Goal: Contribute content: Add original content to the website for others to see

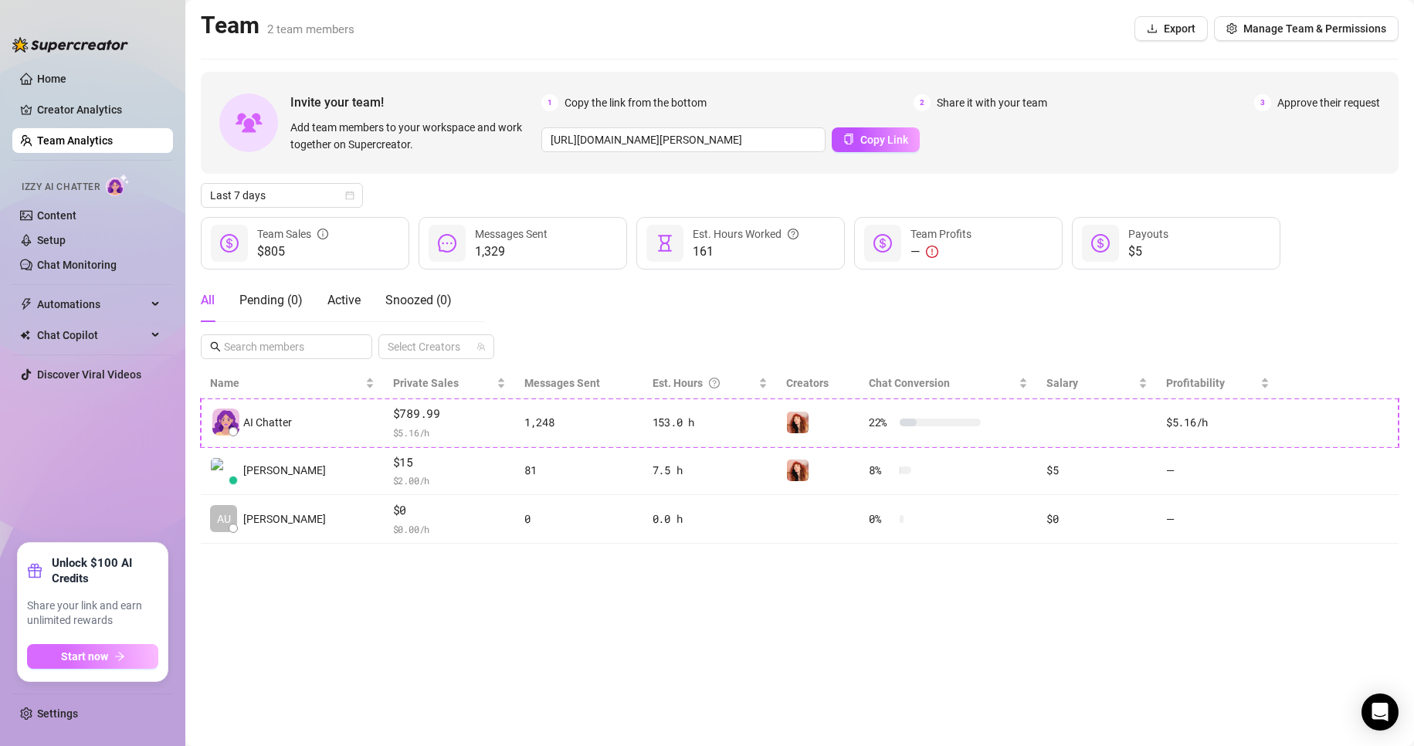
click at [56, 660] on button "Start now" at bounding box center [92, 656] width 131 height 25
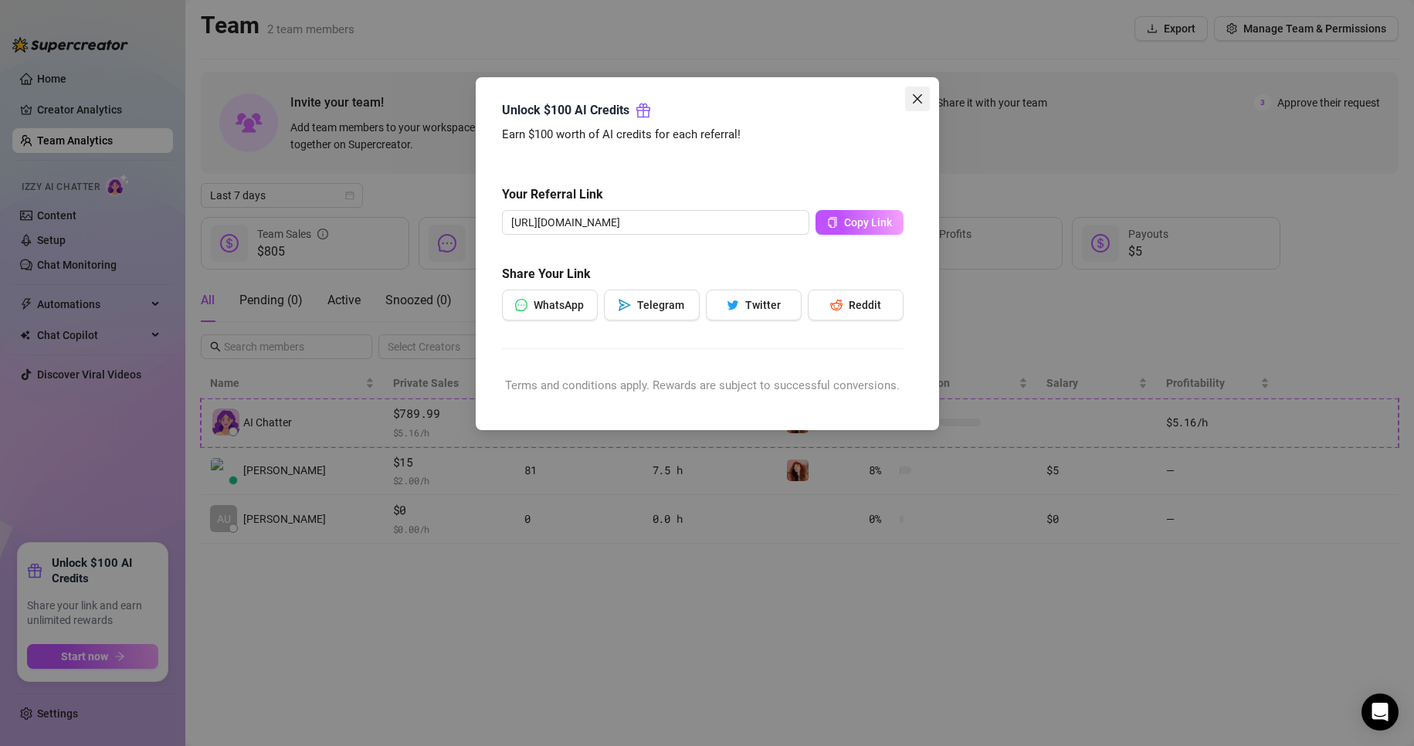
click at [907, 97] on span "Close" at bounding box center [917, 99] width 25 height 12
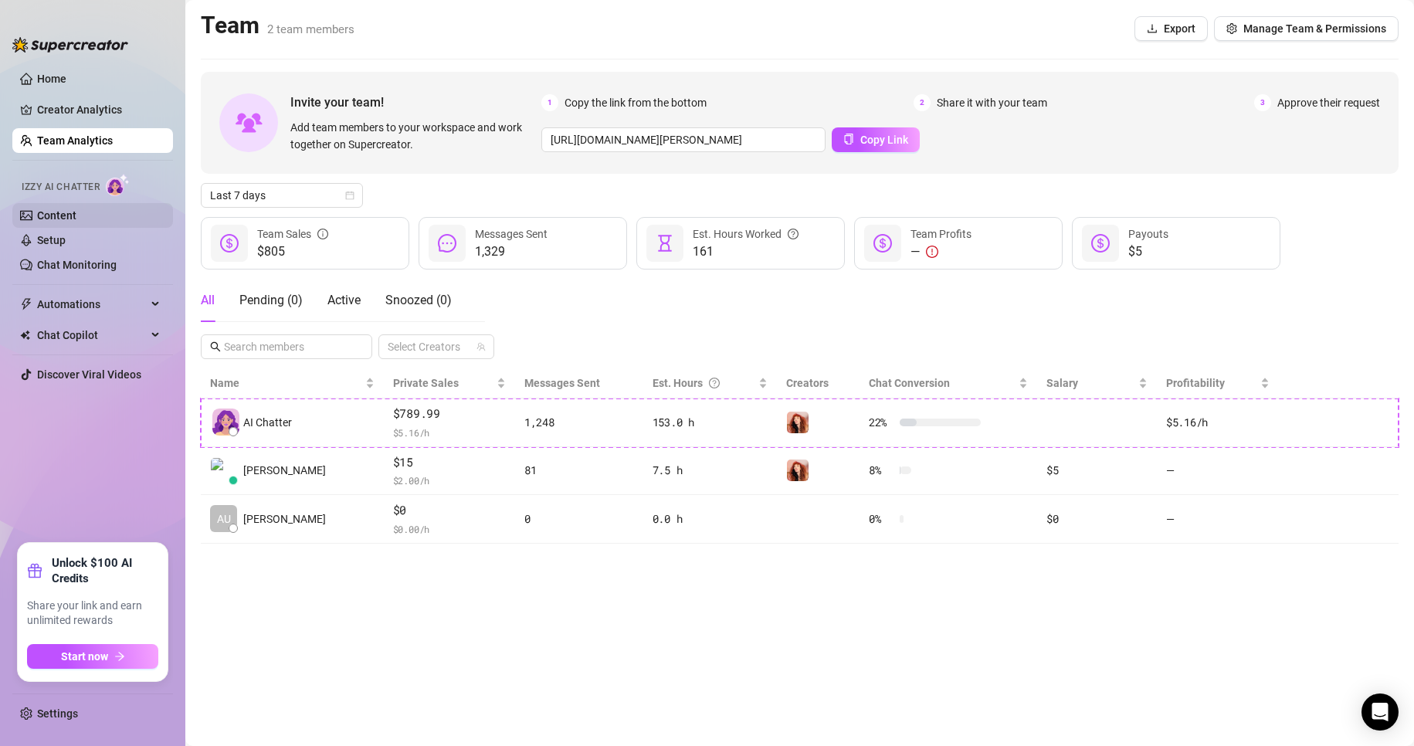
click at [76, 214] on link "Content" at bounding box center [56, 215] width 39 height 12
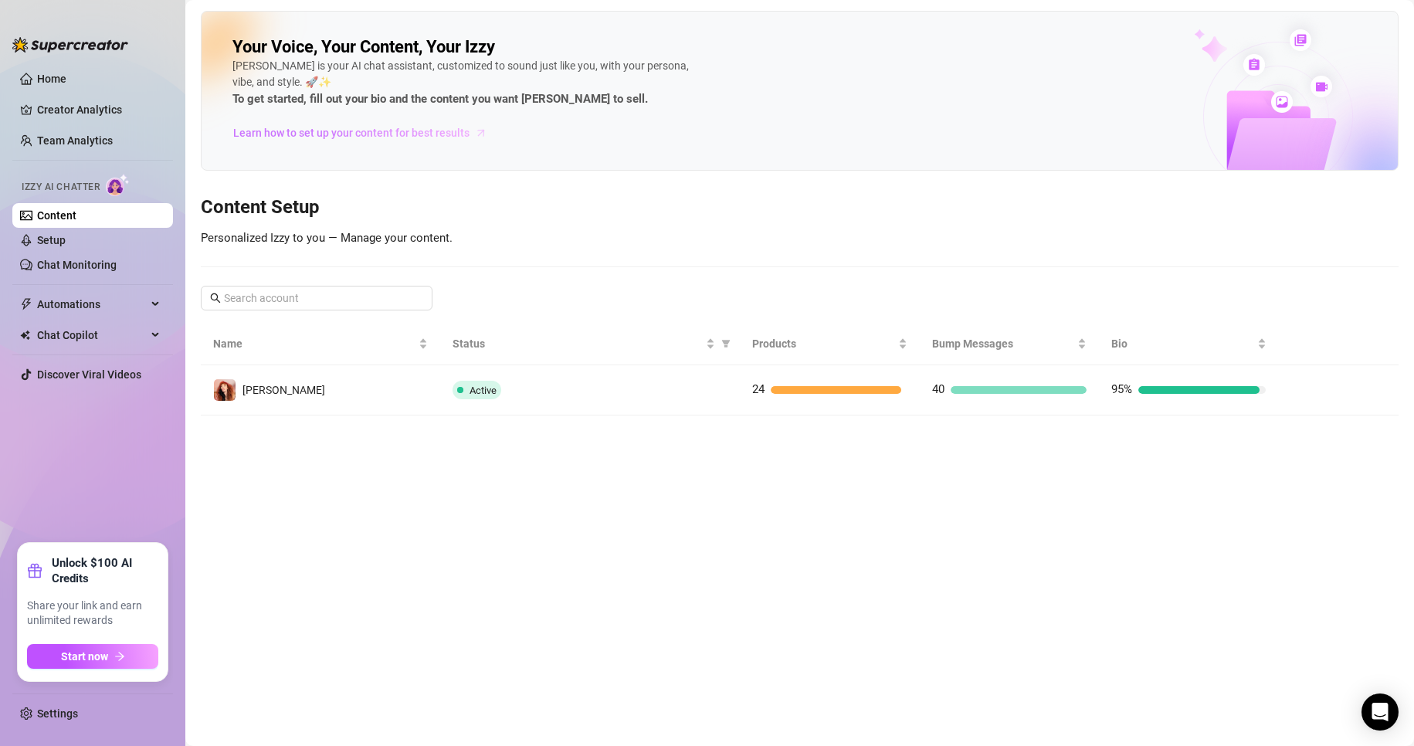
click at [345, 134] on span "Learn how to set up your content for best results" at bounding box center [351, 132] width 236 height 17
click at [344, 581] on main "Your Voice, Your Content, Your [PERSON_NAME] is your AI chat assistant, customi…" at bounding box center [799, 373] width 1229 height 746
click at [66, 235] on link "Setup" at bounding box center [51, 240] width 29 height 12
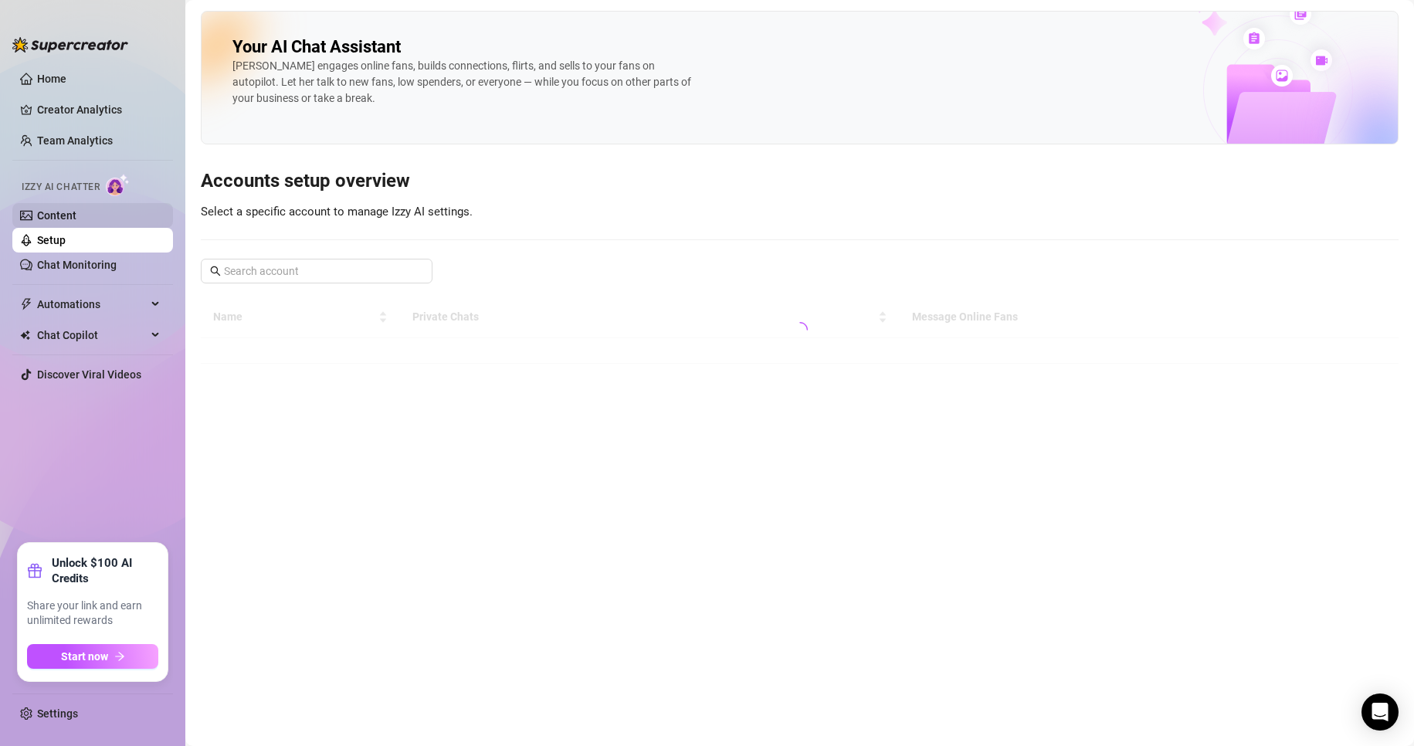
click at [70, 209] on link "Content" at bounding box center [56, 215] width 39 height 12
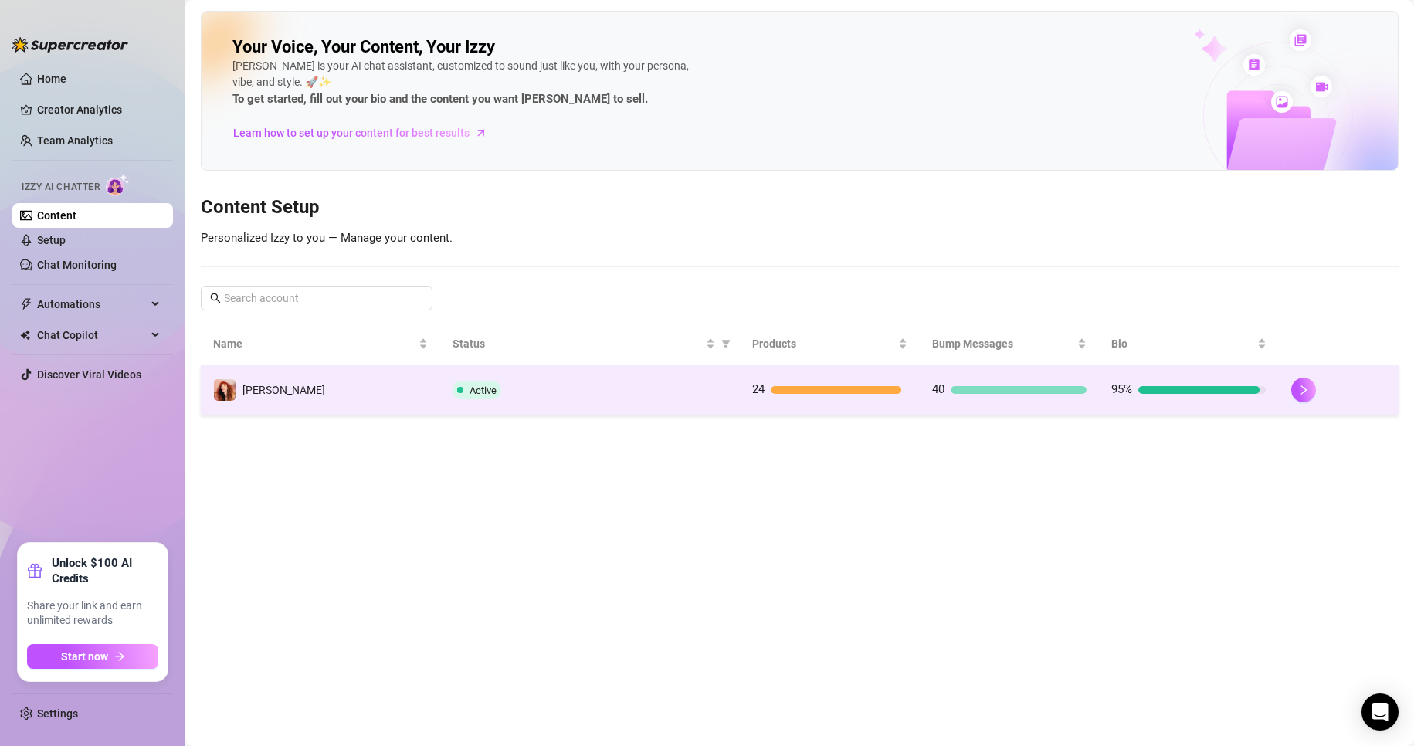
click at [426, 389] on td "[PERSON_NAME]" at bounding box center [320, 390] width 239 height 50
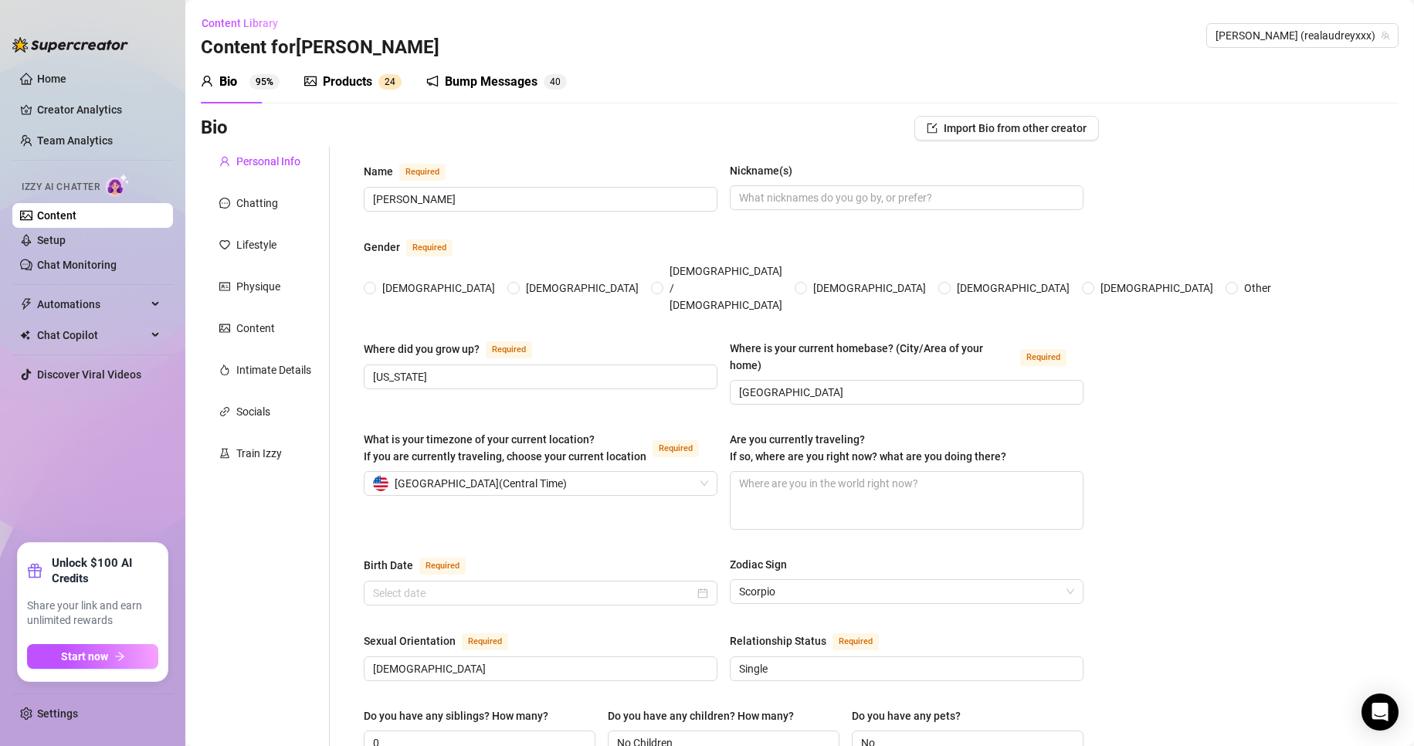
radio input "true"
type input "[DATE]"
click at [472, 84] on div "Bump Messages" at bounding box center [491, 82] width 93 height 19
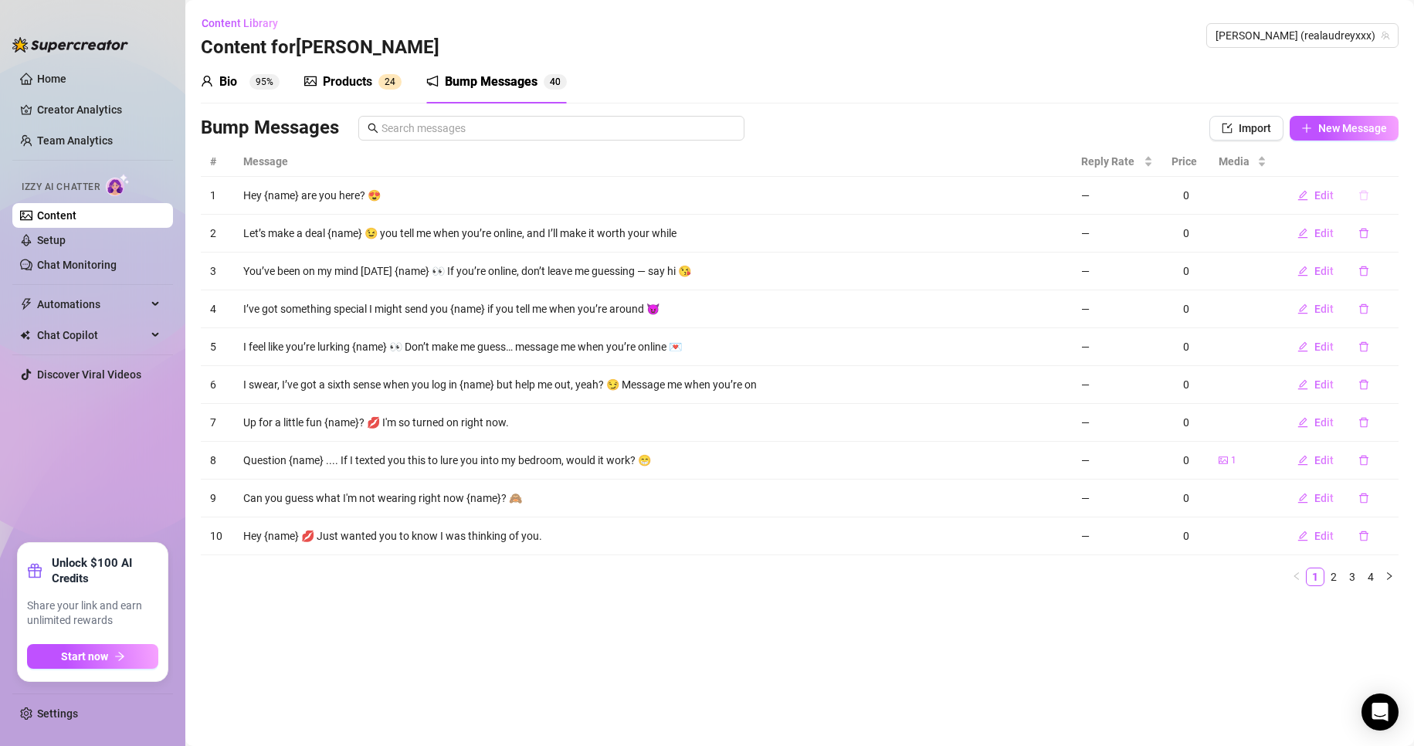
click at [1359, 194] on icon "delete" at bounding box center [1364, 195] width 11 height 11
drag, startPoint x: 1394, startPoint y: 145, endPoint x: 853, endPoint y: 301, distance: 563.5
click at [1392, 144] on div "Delete this message? No Yes" at bounding box center [1342, 144] width 117 height 42
click at [1396, 149] on span "Yes" at bounding box center [1387, 155] width 19 height 12
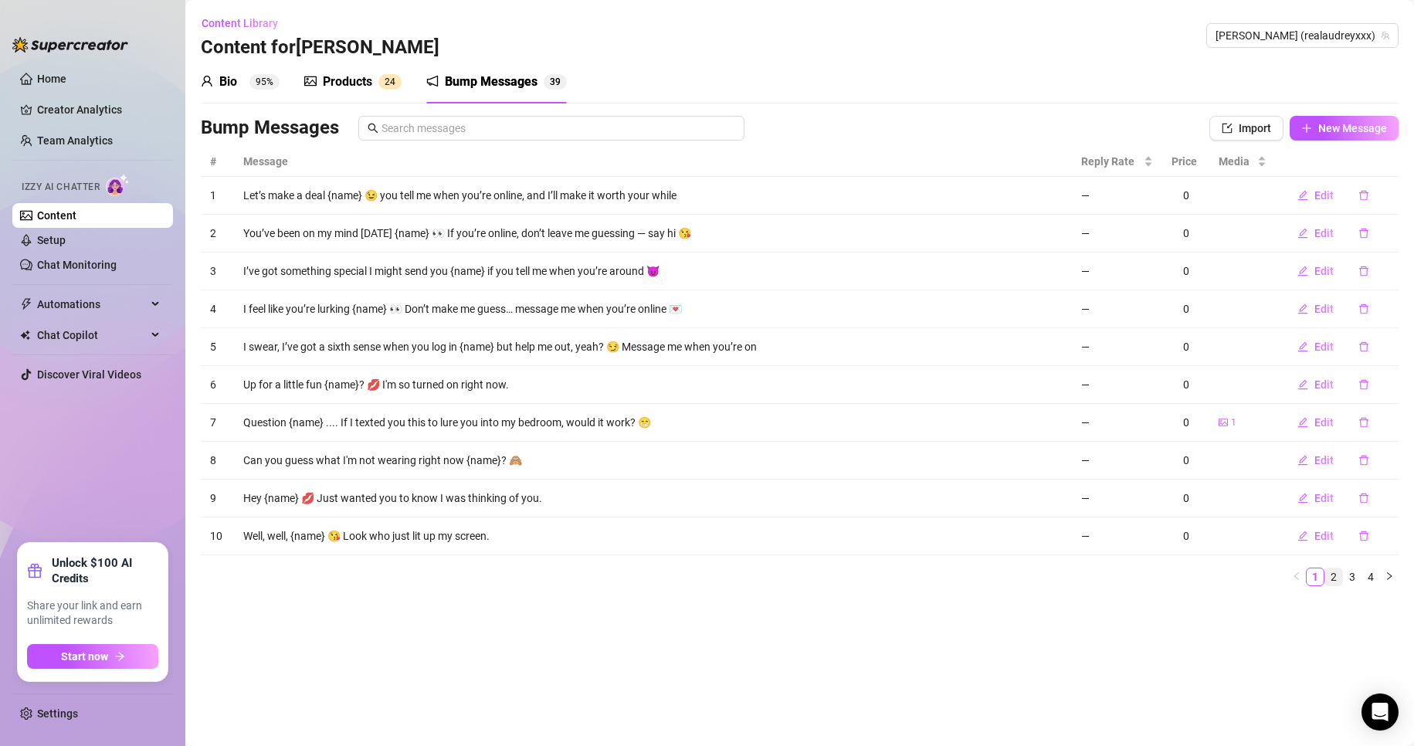
click at [1334, 574] on link "2" at bounding box center [1333, 576] width 17 height 17
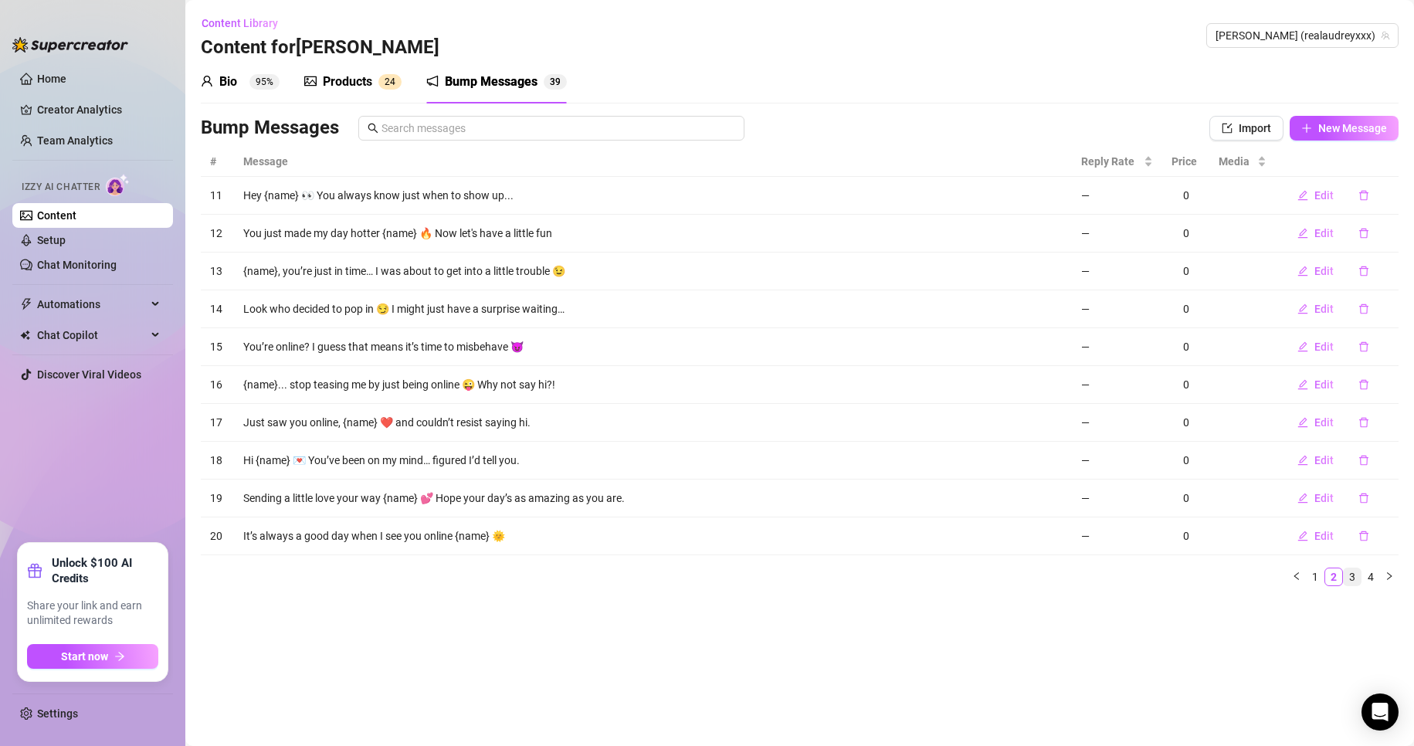
click at [1349, 575] on link "3" at bounding box center [1352, 576] width 17 height 17
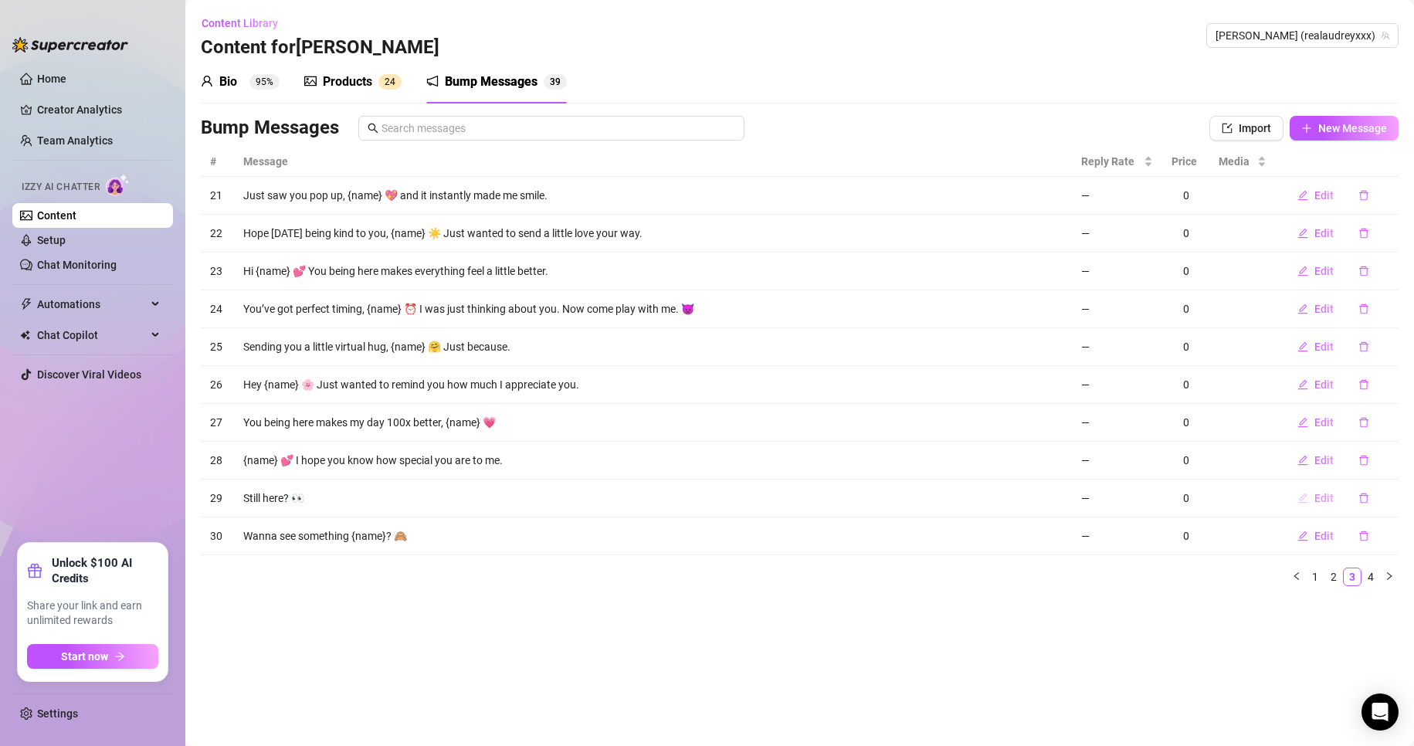
click at [1299, 497] on icon "edit" at bounding box center [1303, 498] width 11 height 11
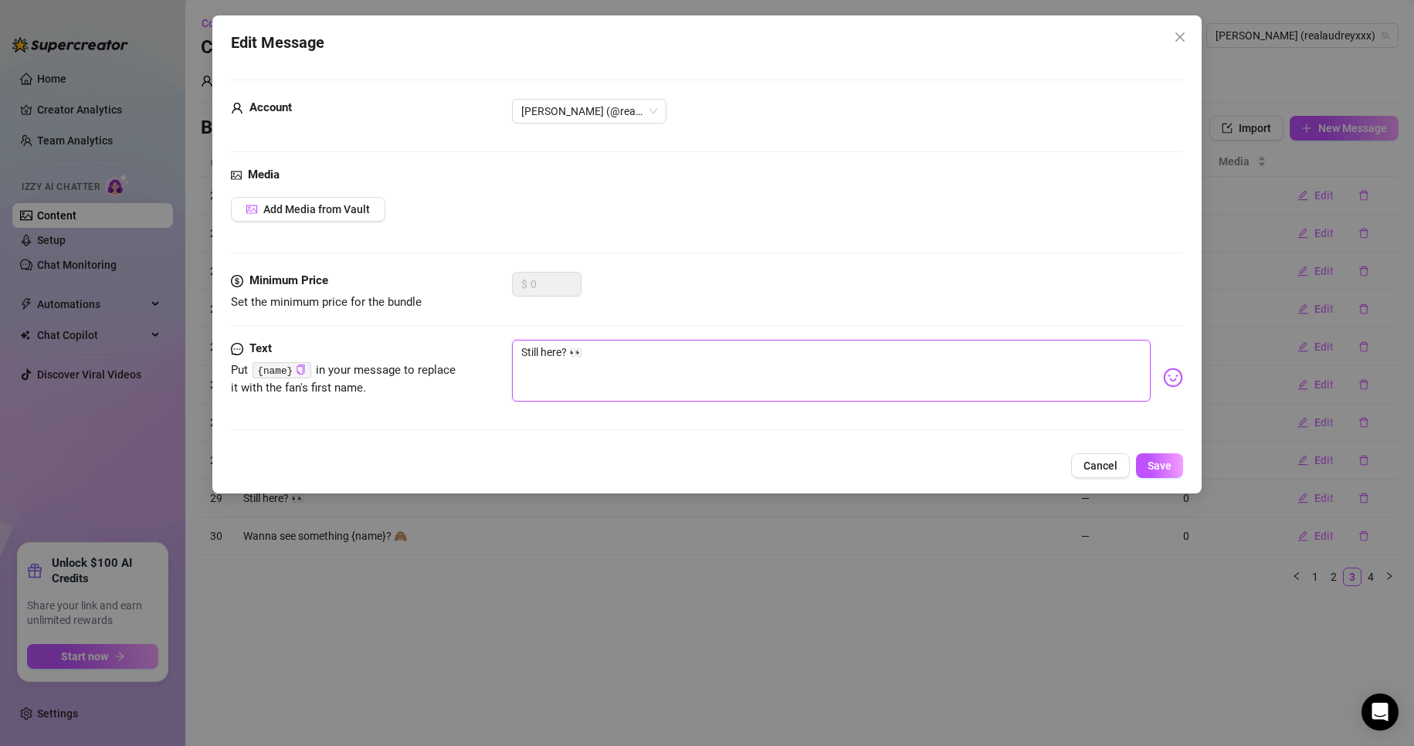
drag, startPoint x: 569, startPoint y: 358, endPoint x: 496, endPoint y: 343, distance: 75.0
click at [496, 343] on div "Text Put {name} in your message to replace it with the fan's first name. Still …" at bounding box center [707, 378] width 953 height 76
type textarea "Y 👀"
type textarea "👀"
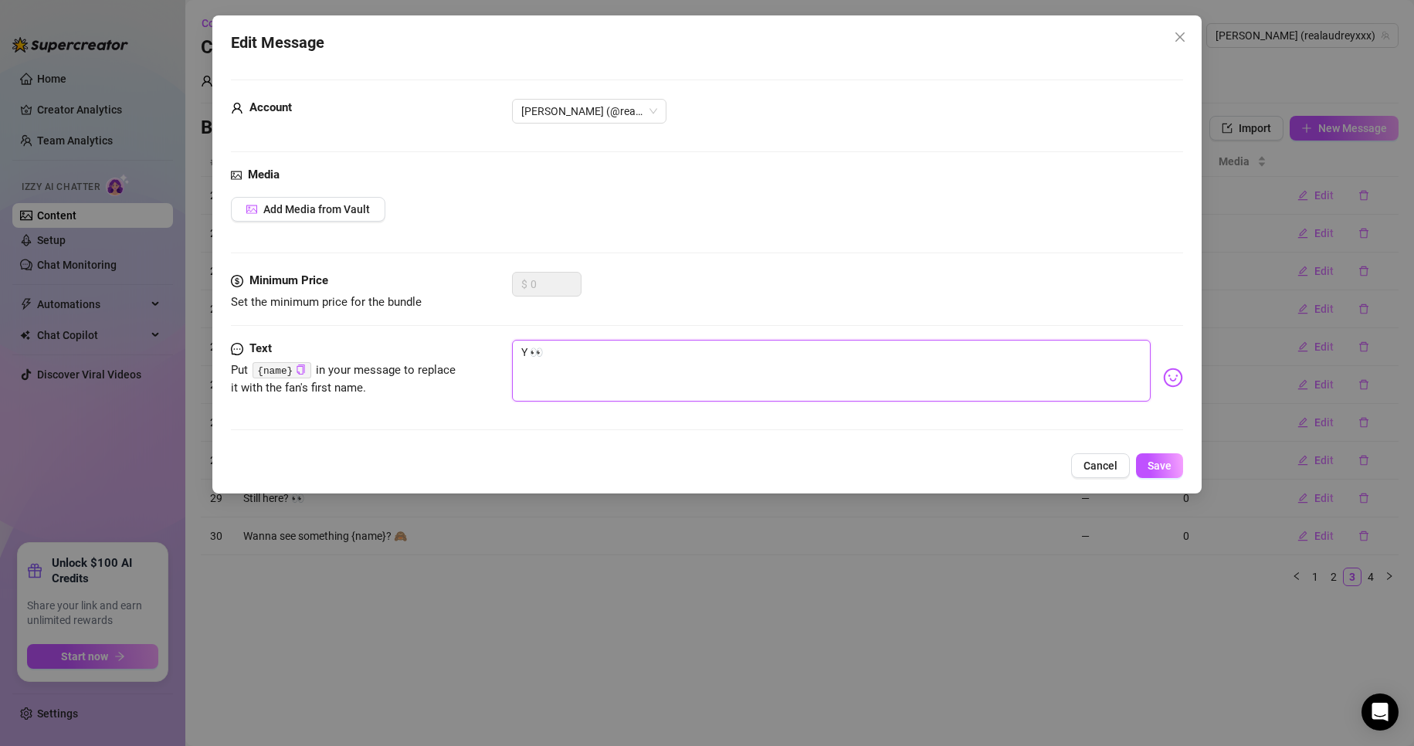
type textarea "👀"
type textarea "Y 👀"
type textarea "Yr 👀"
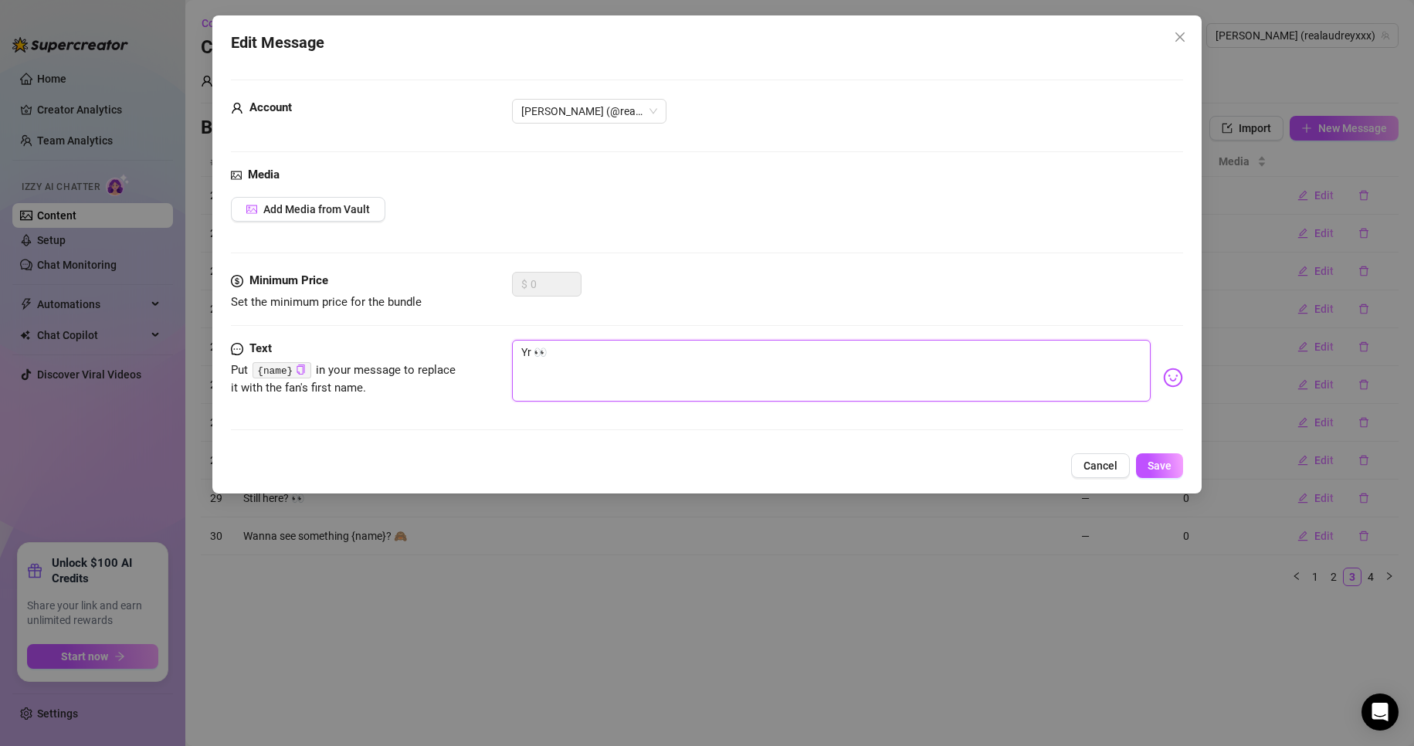
type textarea "Yr; 👀"
type textarea "Yr;; 👀"
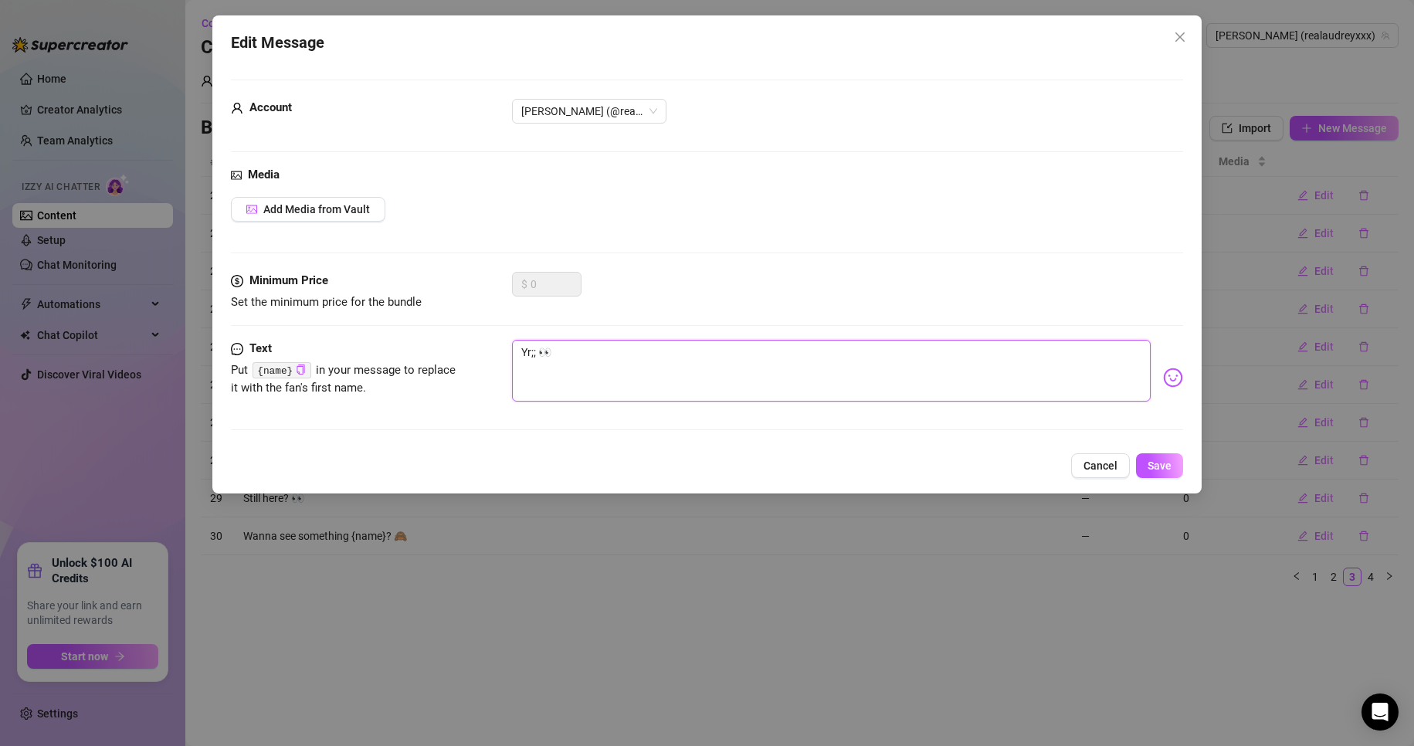
type textarea "Yr;; 👀"
type textarea "r;; 👀"
type textarea ";; 👀"
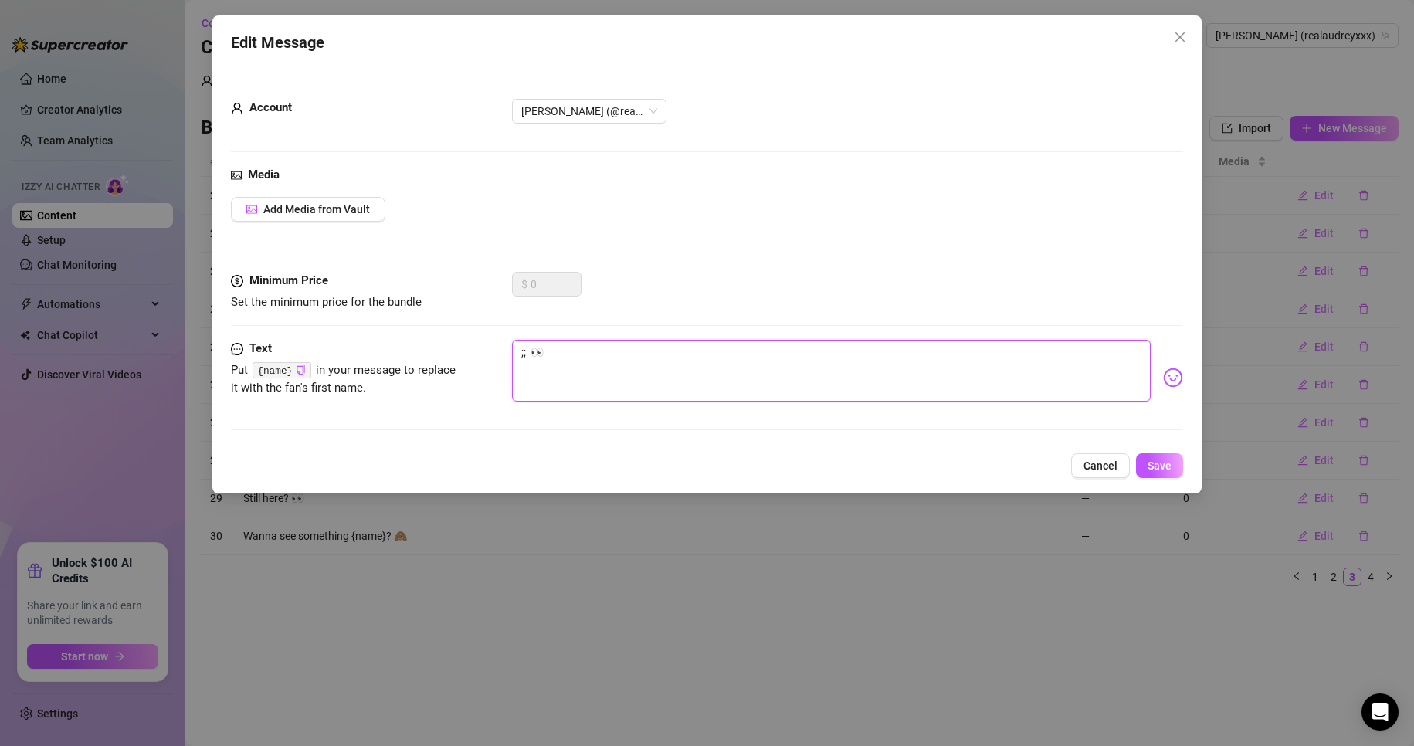
type textarea "; 👀"
type textarea "W; 👀"
type textarea "Wa; 👀"
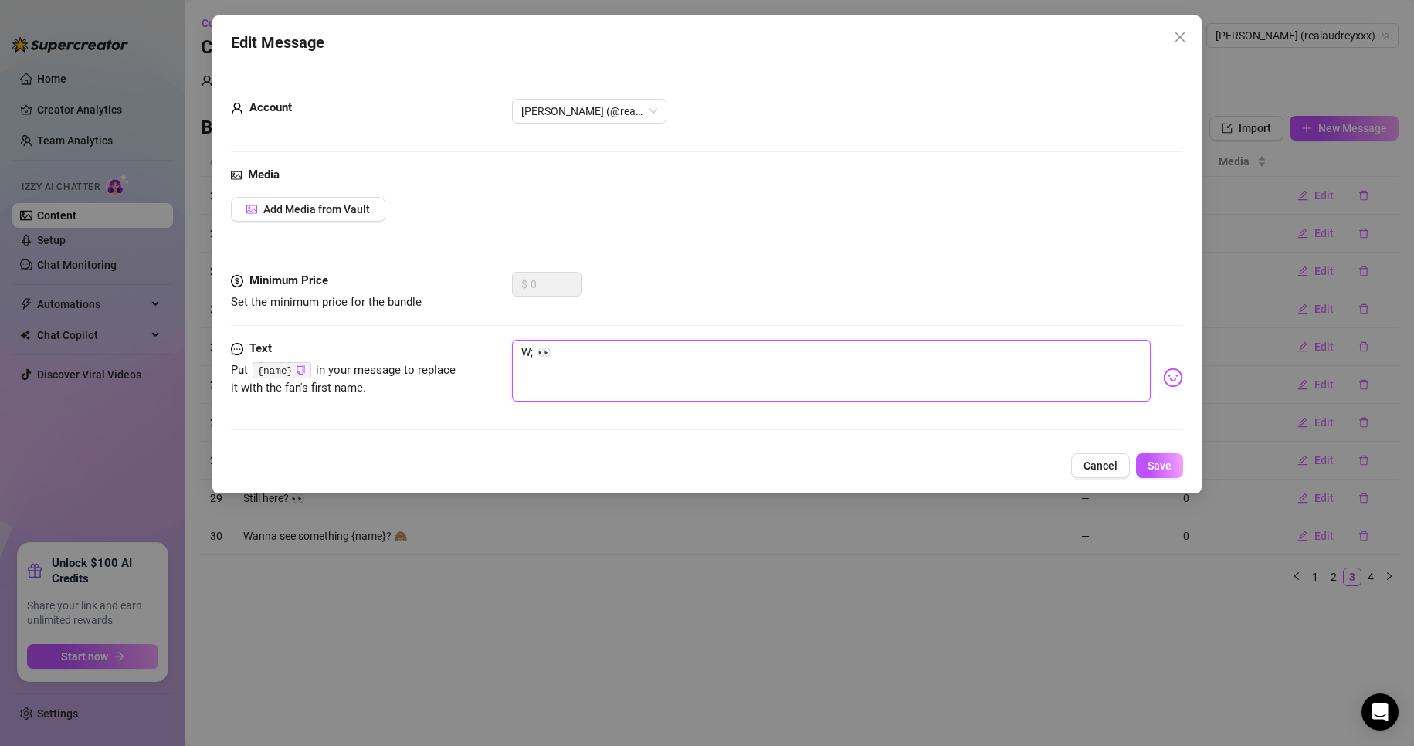
type textarea "Wa; 👀"
type textarea "Wan; 👀"
type textarea "[PERSON_NAME]; 👀"
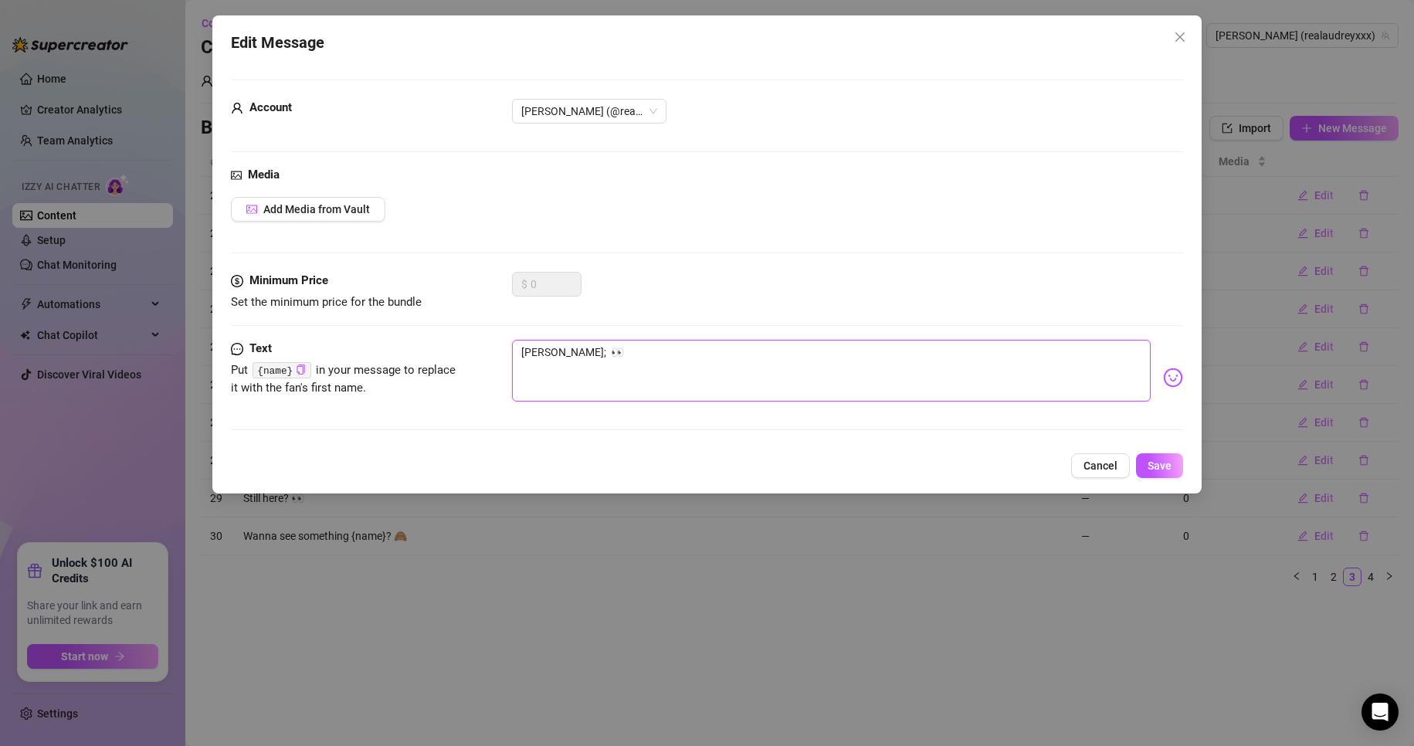
type textarea "Wanna; 👀"
type textarea "Wanna ; 👀"
type textarea "Wanna s; 👀"
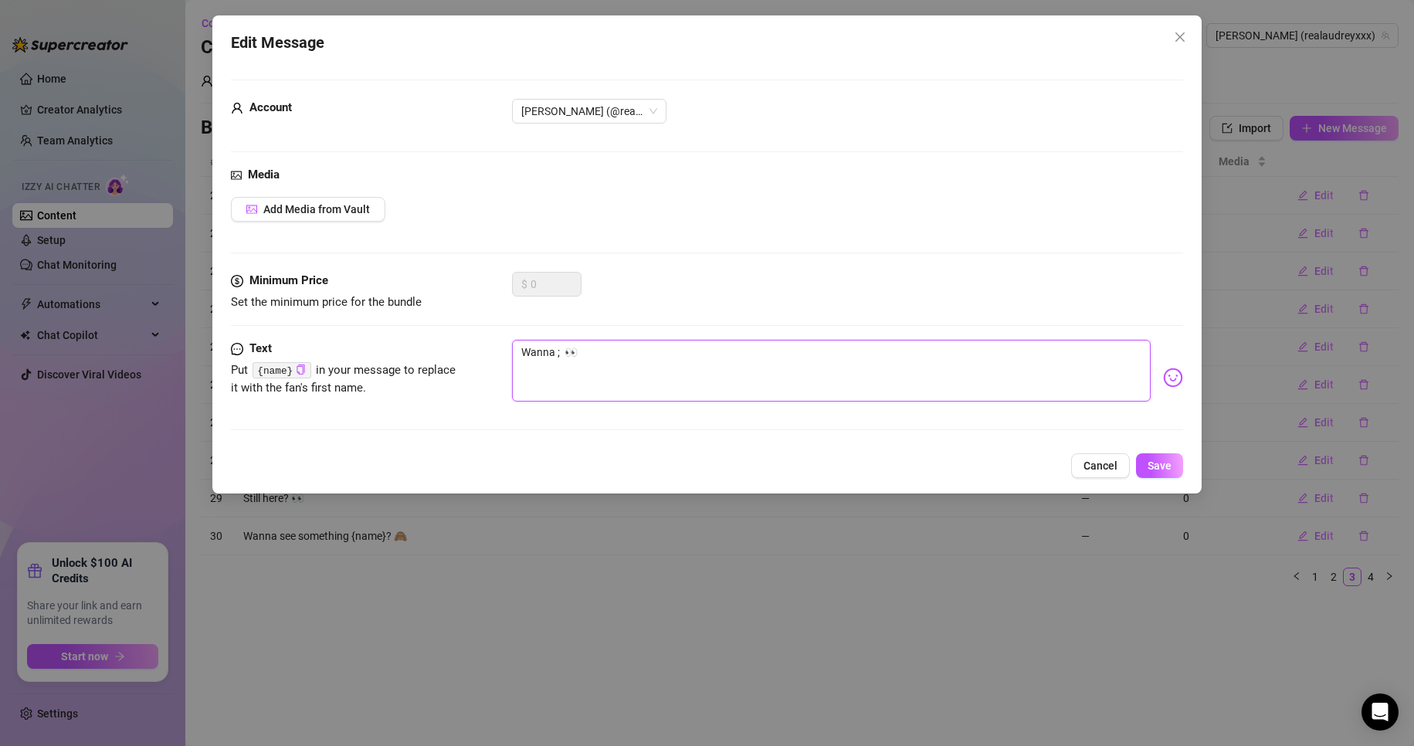
type textarea "Wanna s; 👀"
type textarea "Wanna se; 👀"
type textarea "Wanna see; 👀"
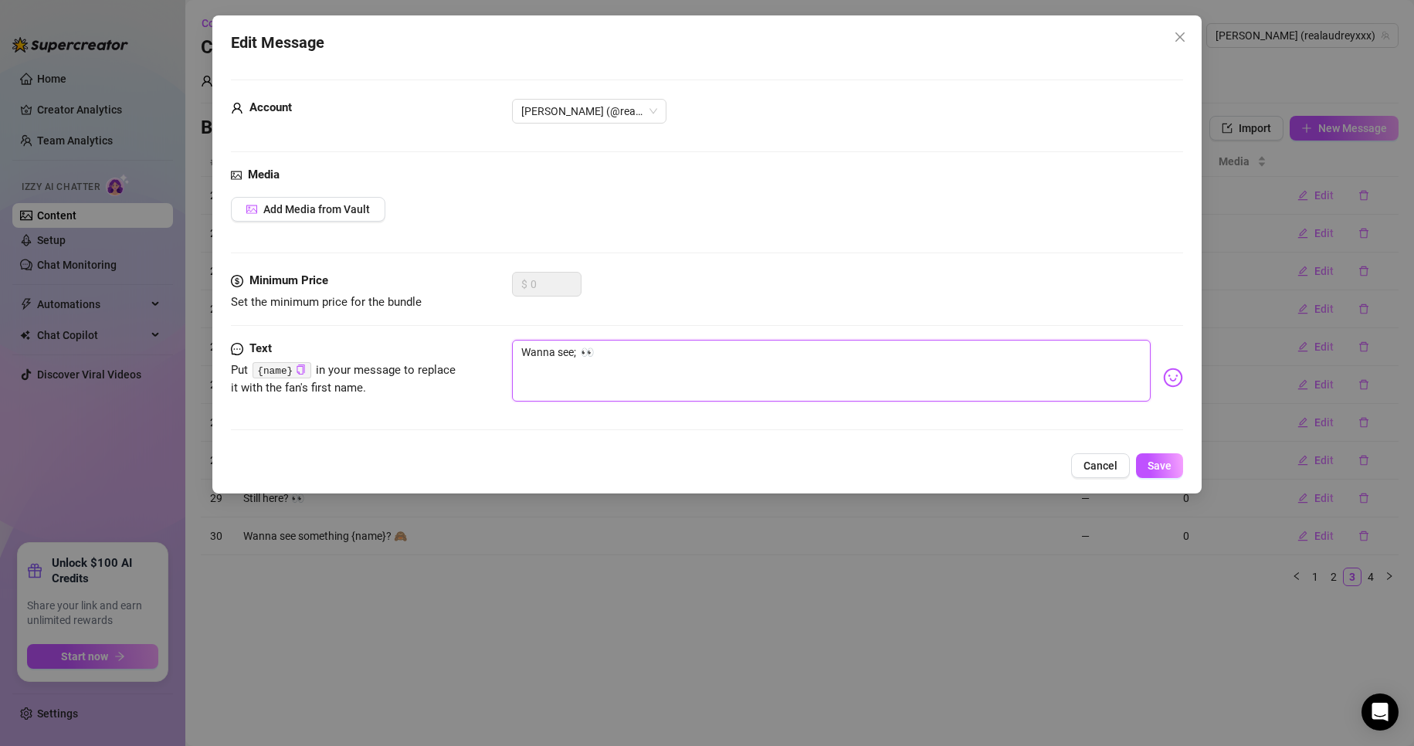
type textarea "Wanna see ; 👀"
type textarea "Wanna see s; 👀"
type textarea "Wanna see so; 👀"
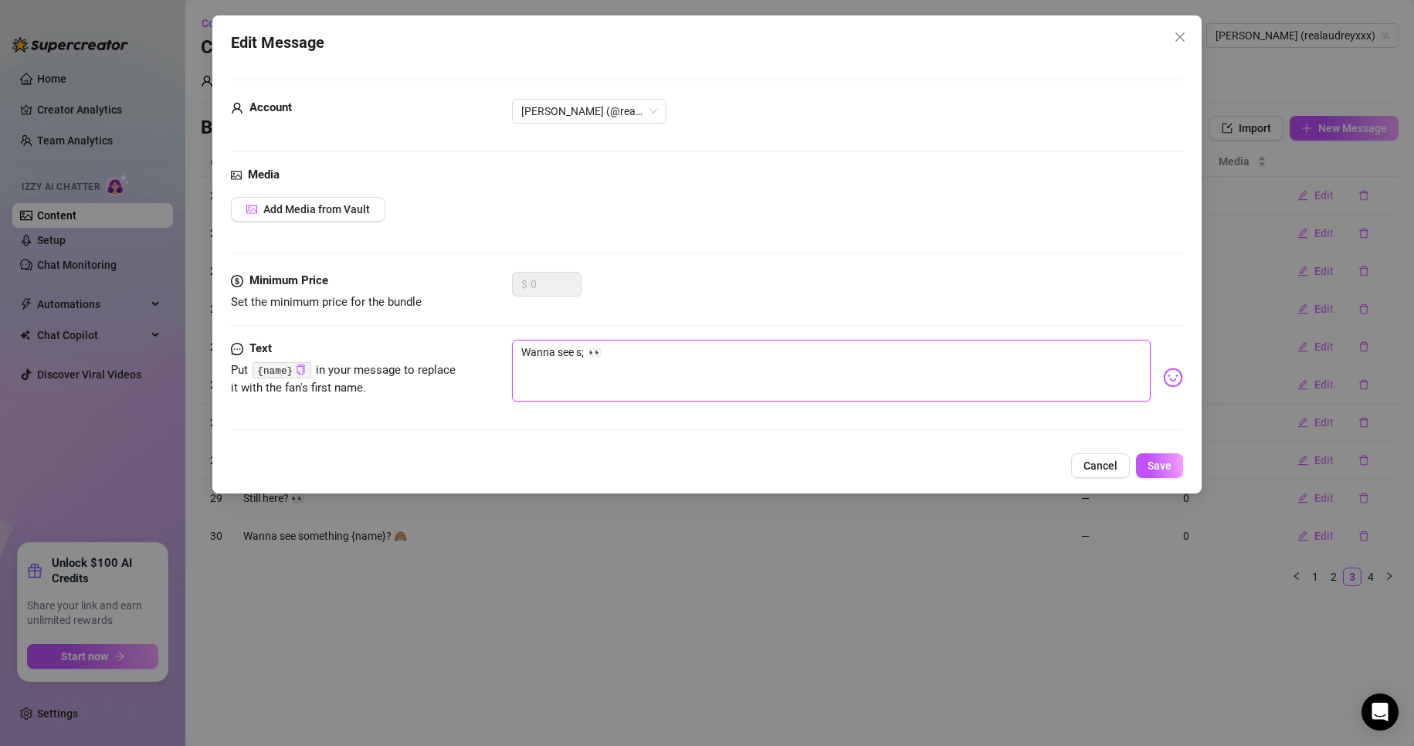
type textarea "Wanna see so; 👀"
type textarea "Wanna see som; 👀"
type textarea "Wanna see some; 👀"
type textarea "Wanna see somet; 👀"
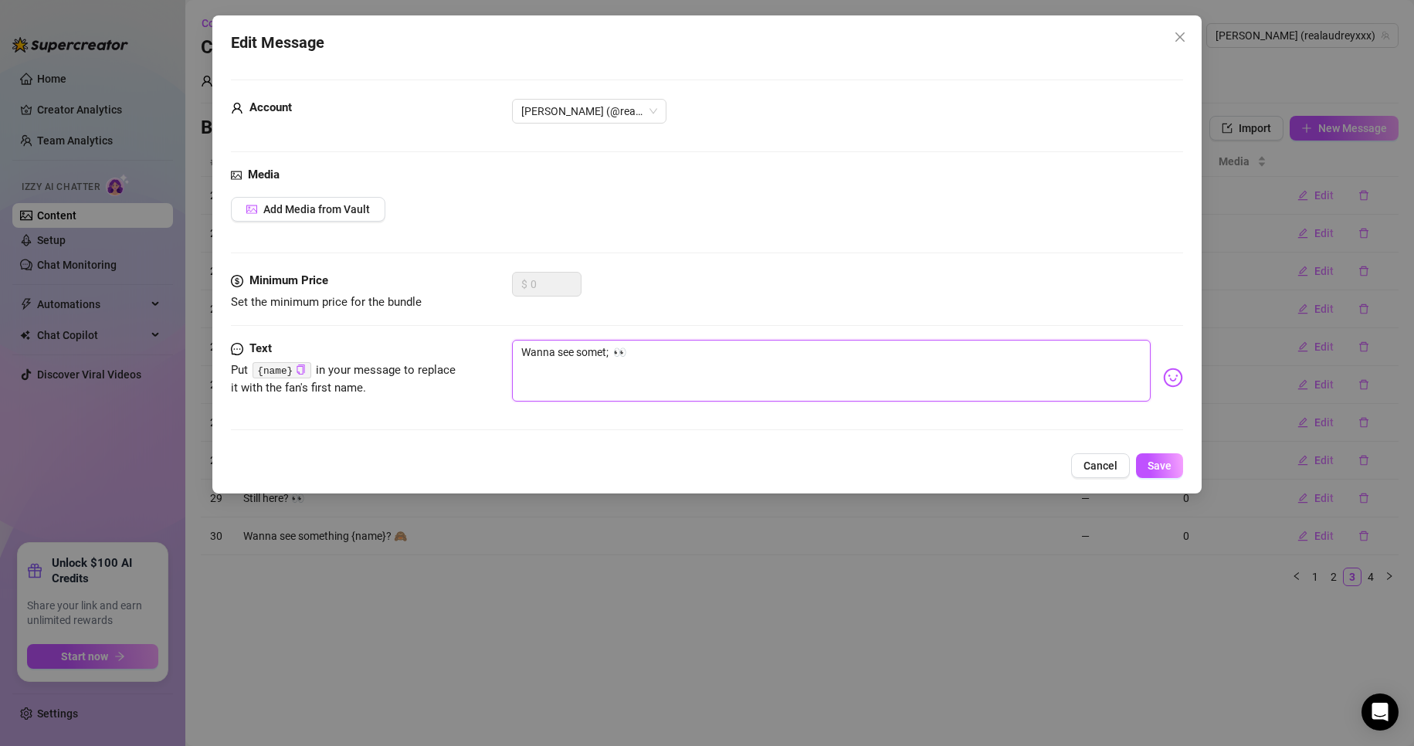
type textarea "Wanna see somet; 👀"
type textarea "Wanna see someth; 👀"
type textarea "Wanna see somethi; 👀"
type textarea "Wanna see somethin; 👀"
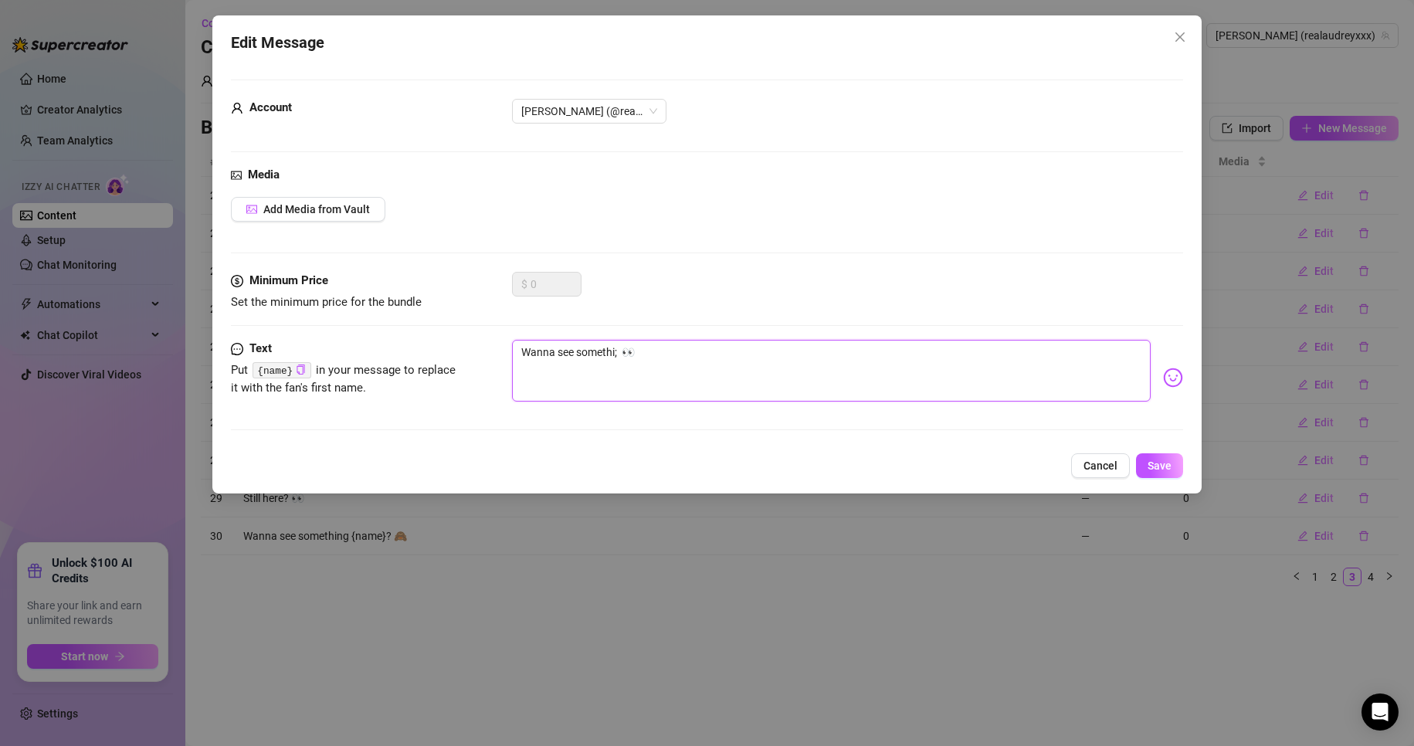
type textarea "Wanna see somethin; 👀"
type textarea "Wanna see something; 👀"
type textarea "Wanna see something ; 👀"
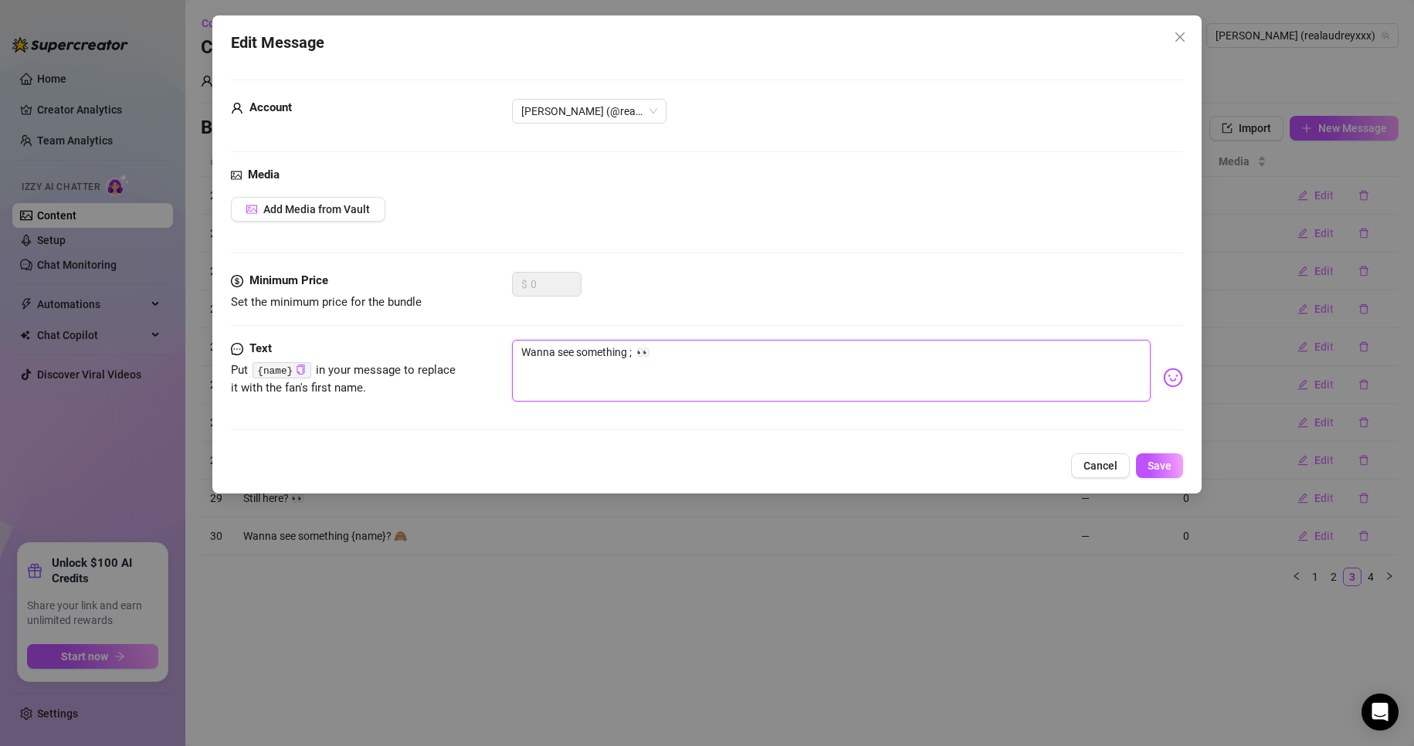
type textarea "Wanna see something n; 👀"
type textarea "Wanna see something na; 👀"
type textarea "Wanna see something nau; 👀"
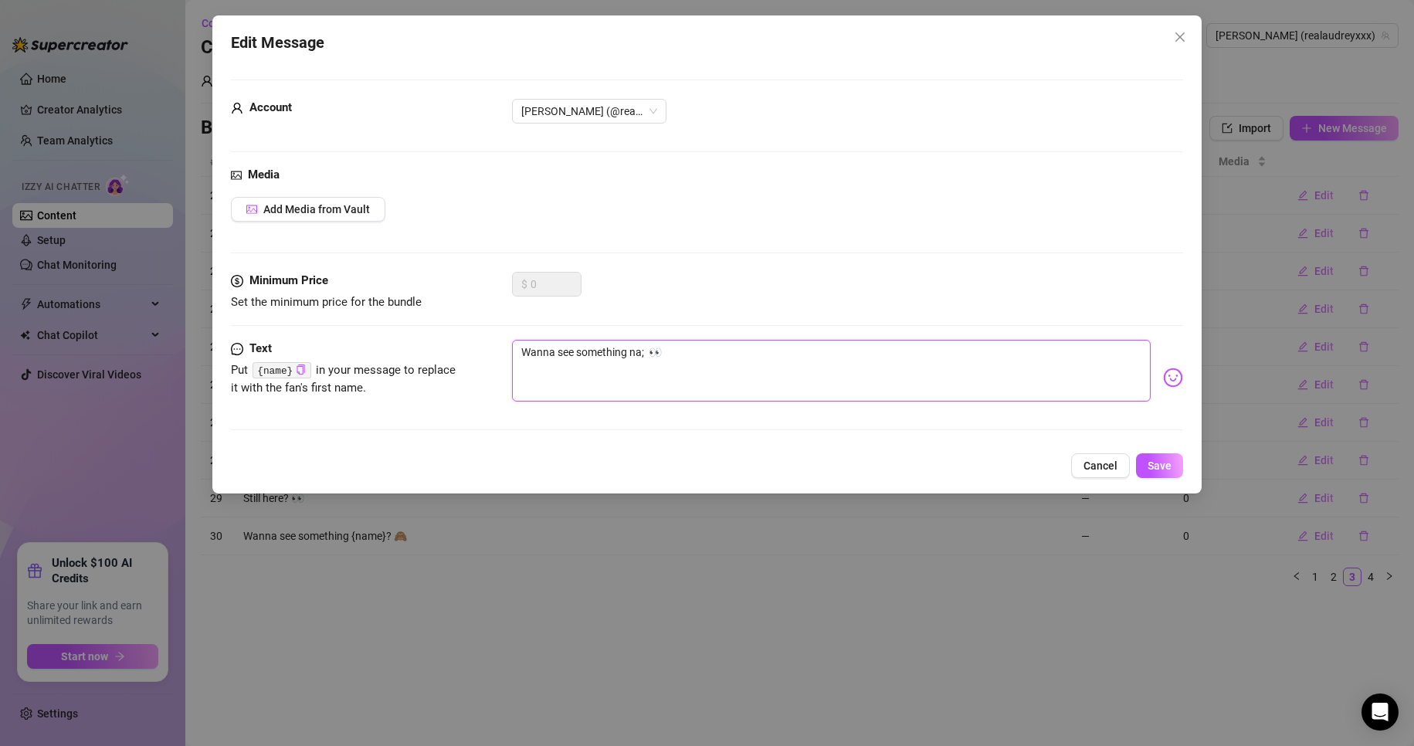
type textarea "Wanna see something nau; 👀"
type textarea "Wanna see something naug; 👀"
type textarea "Wanna see something naugh; 👀"
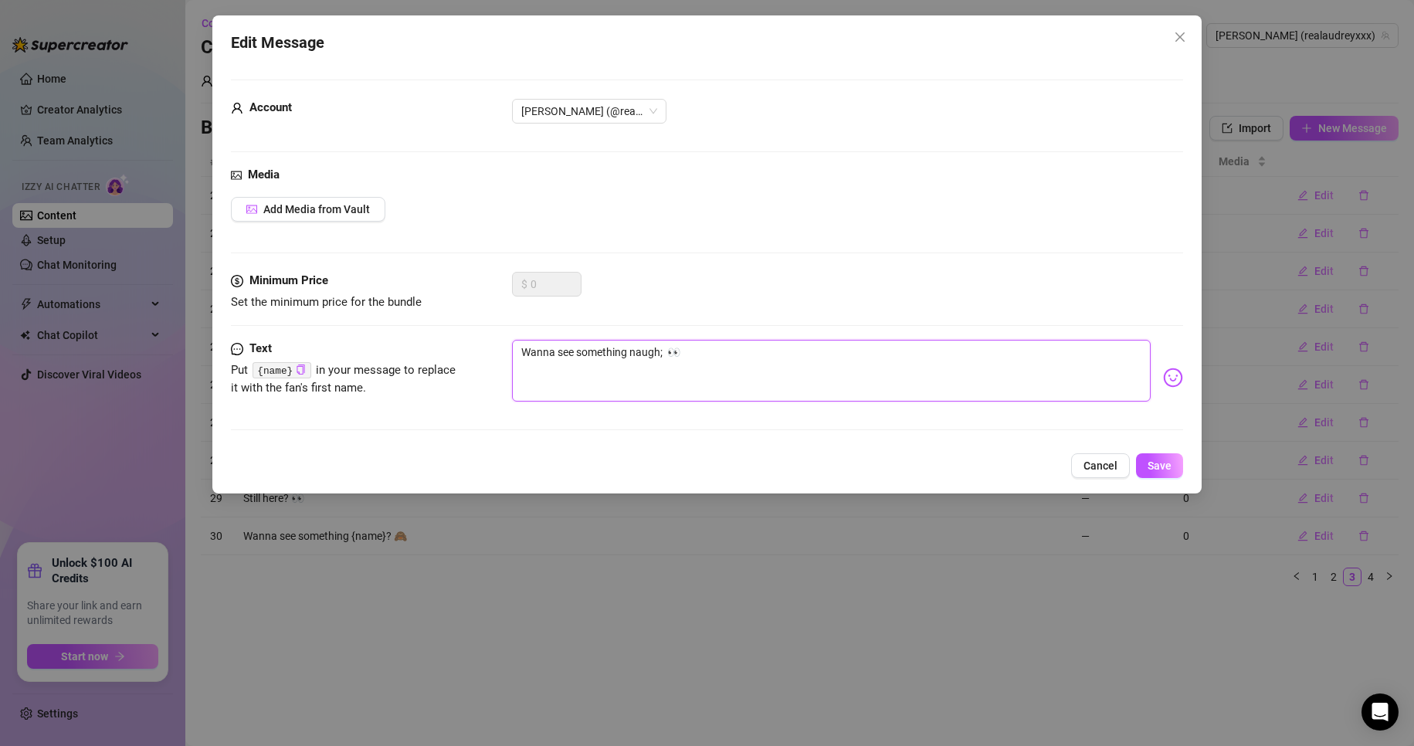
type textarea "Wanna see something naught; 👀"
type textarea "Wanna see something naughty; 👀"
type textarea "Wanna see something naughty?; 👀"
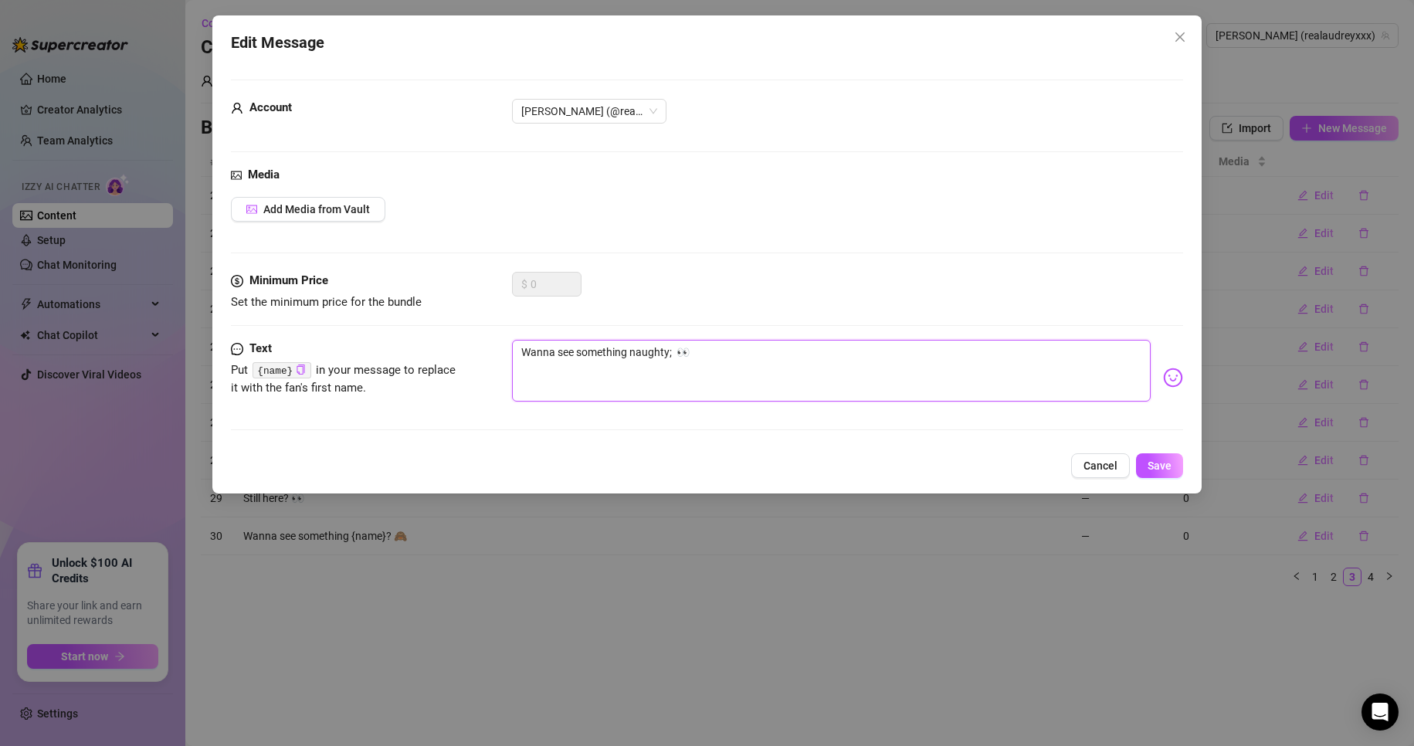
type textarea "Wanna see something naughty?; 👀"
type textarea "Wanna see something naughty? 👀"
click at [758, 347] on textarea "Wanna see something naughty? 👀" at bounding box center [832, 371] width 640 height 62
type textarea "Wanna see something naughty? 👀"
click at [1153, 470] on span "Save" at bounding box center [1160, 466] width 24 height 12
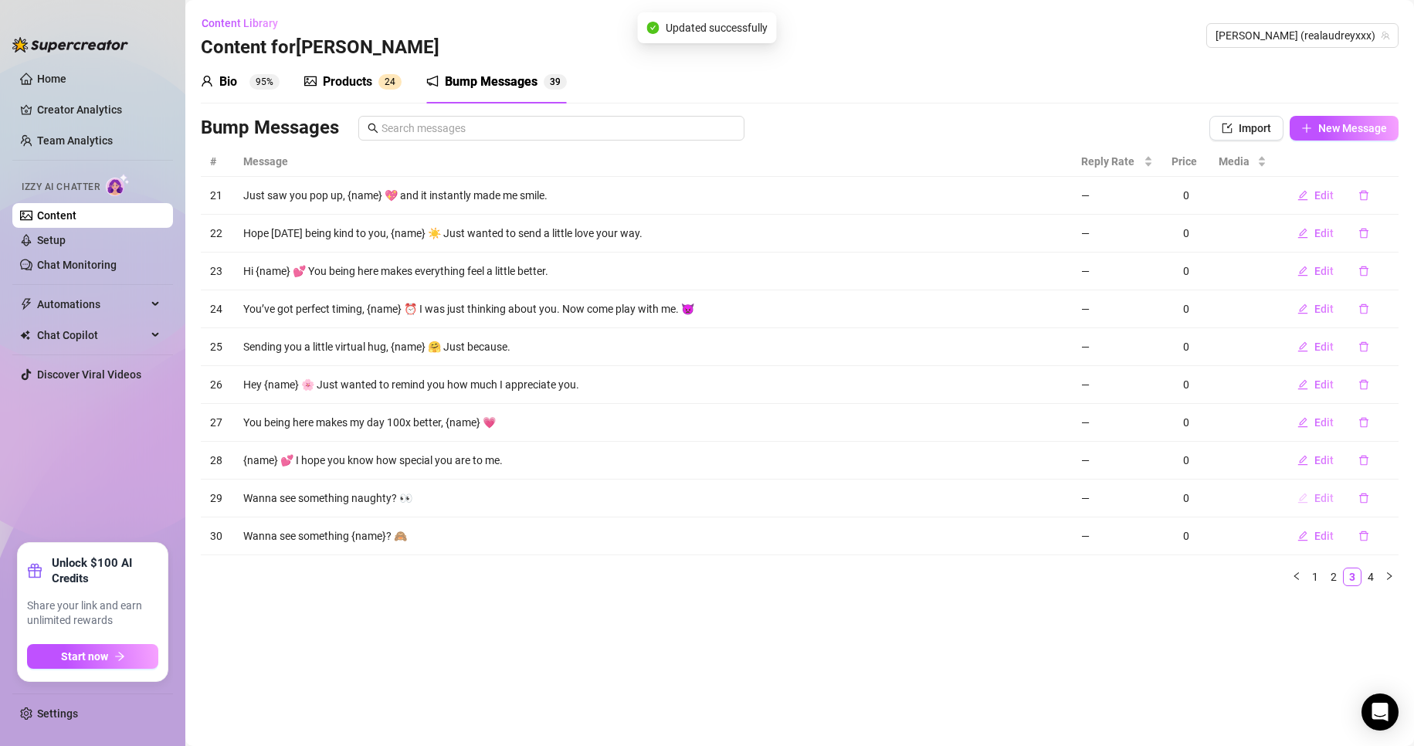
click at [1315, 497] on span "Edit" at bounding box center [1324, 498] width 19 height 12
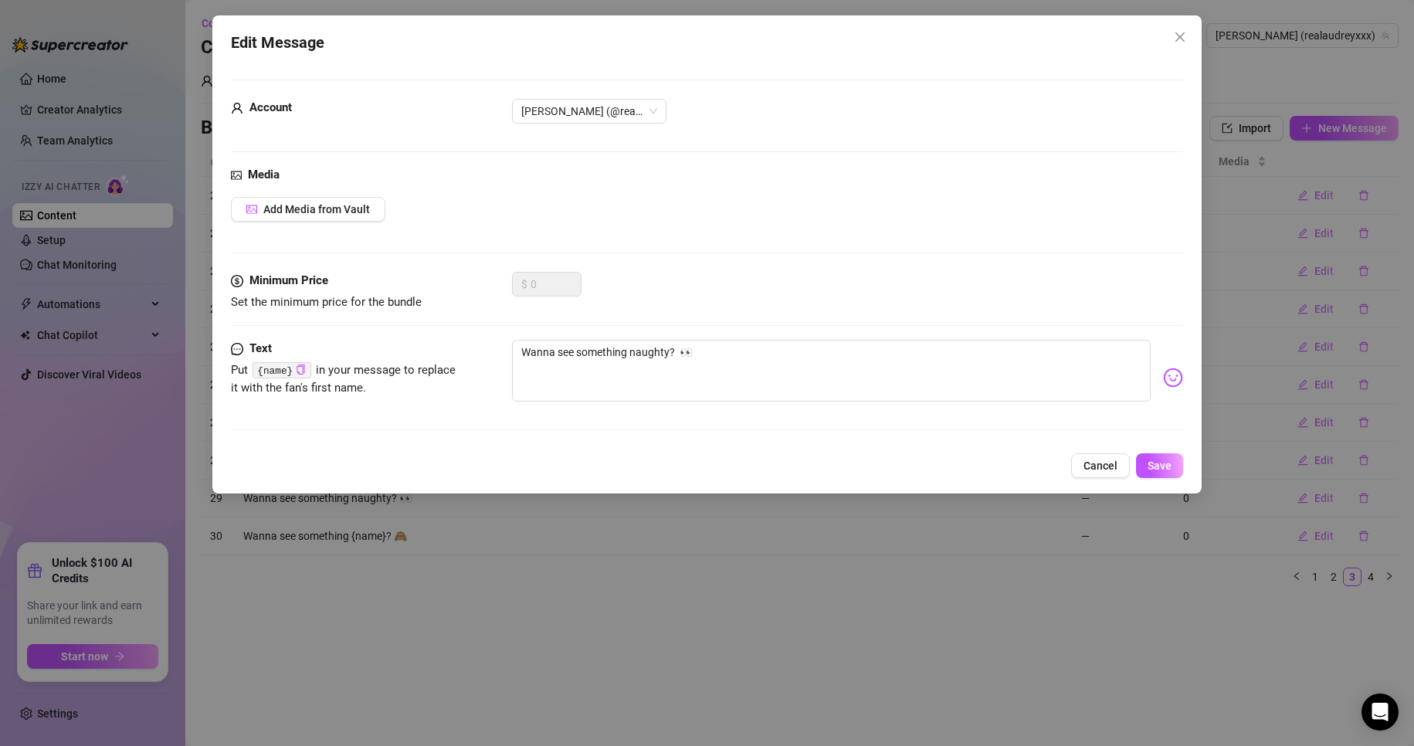
click at [285, 373] on code "{name}" at bounding box center [282, 370] width 58 height 16
click at [304, 371] on code "{name}" at bounding box center [282, 370] width 58 height 16
click at [299, 369] on icon "copy" at bounding box center [301, 370] width 10 height 10
click at [507, 347] on div "Text Put {name} in your message to replace it with the fan's first name. Wanna …" at bounding box center [707, 378] width 953 height 76
drag, startPoint x: 523, startPoint y: 352, endPoint x: 555, endPoint y: 382, distance: 44.3
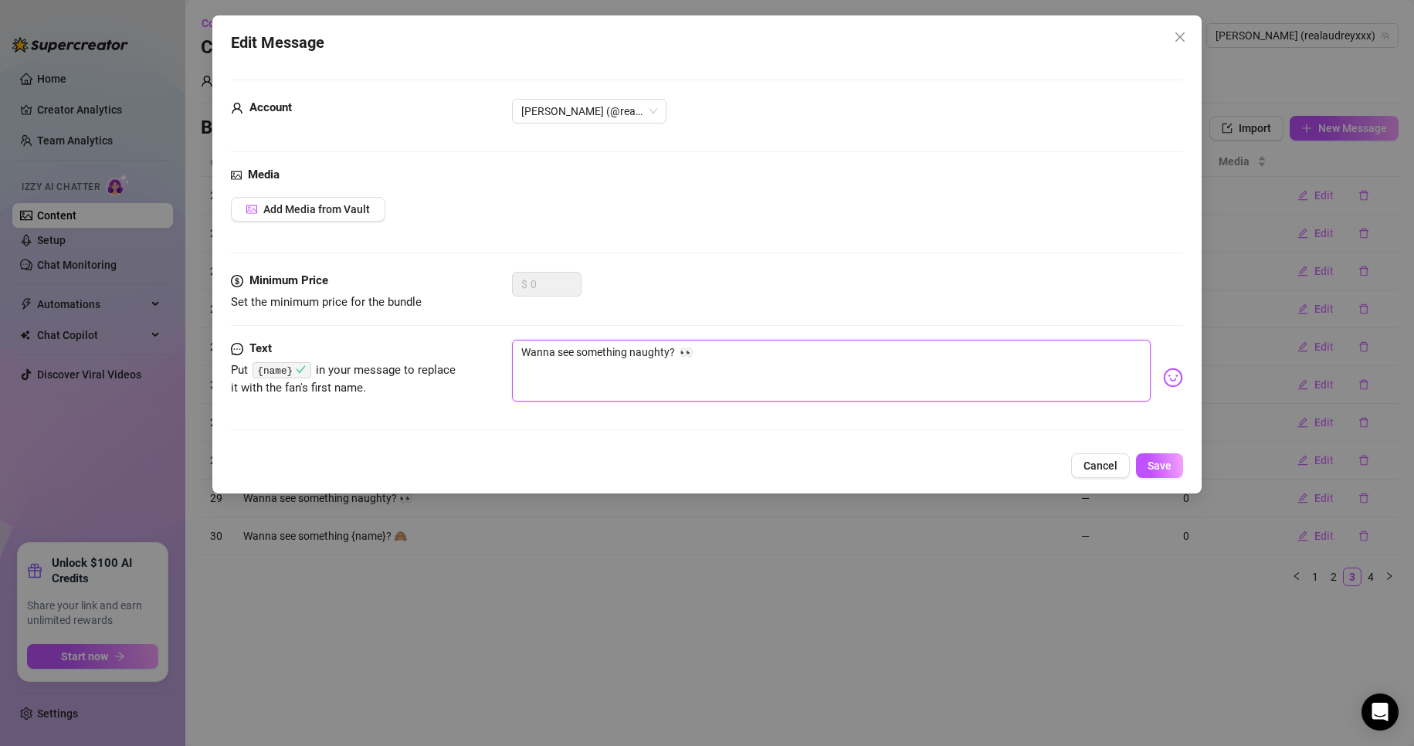
click at [523, 353] on textarea "Wanna see something naughty? 👀" at bounding box center [832, 371] width 640 height 62
type textarea "HWanna see something naughty? 👀"
type textarea "HeWanna see something naughty? 👀"
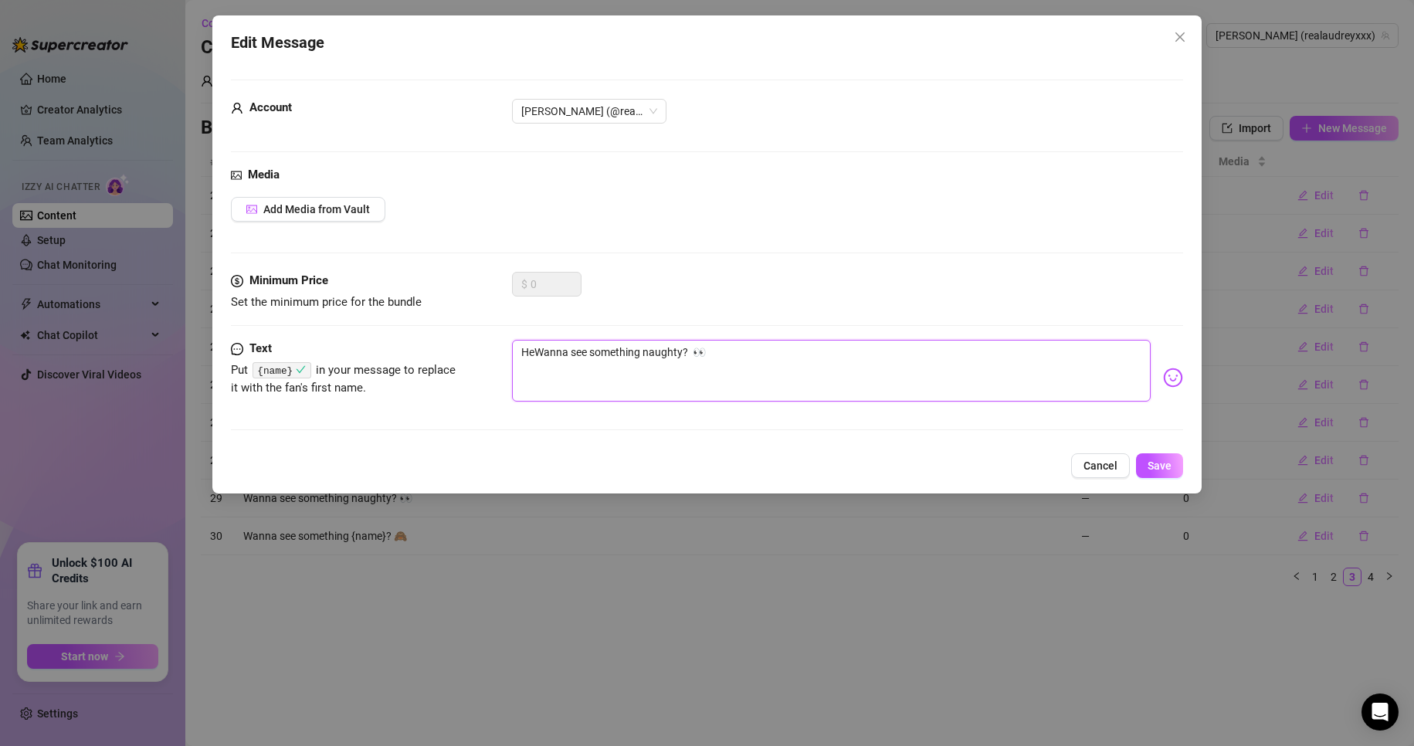
type textarea "HeyWanna see something naughty? 👀"
type textarea "Hey Wanna see something naughty? 👀"
paste textarea "{name}"
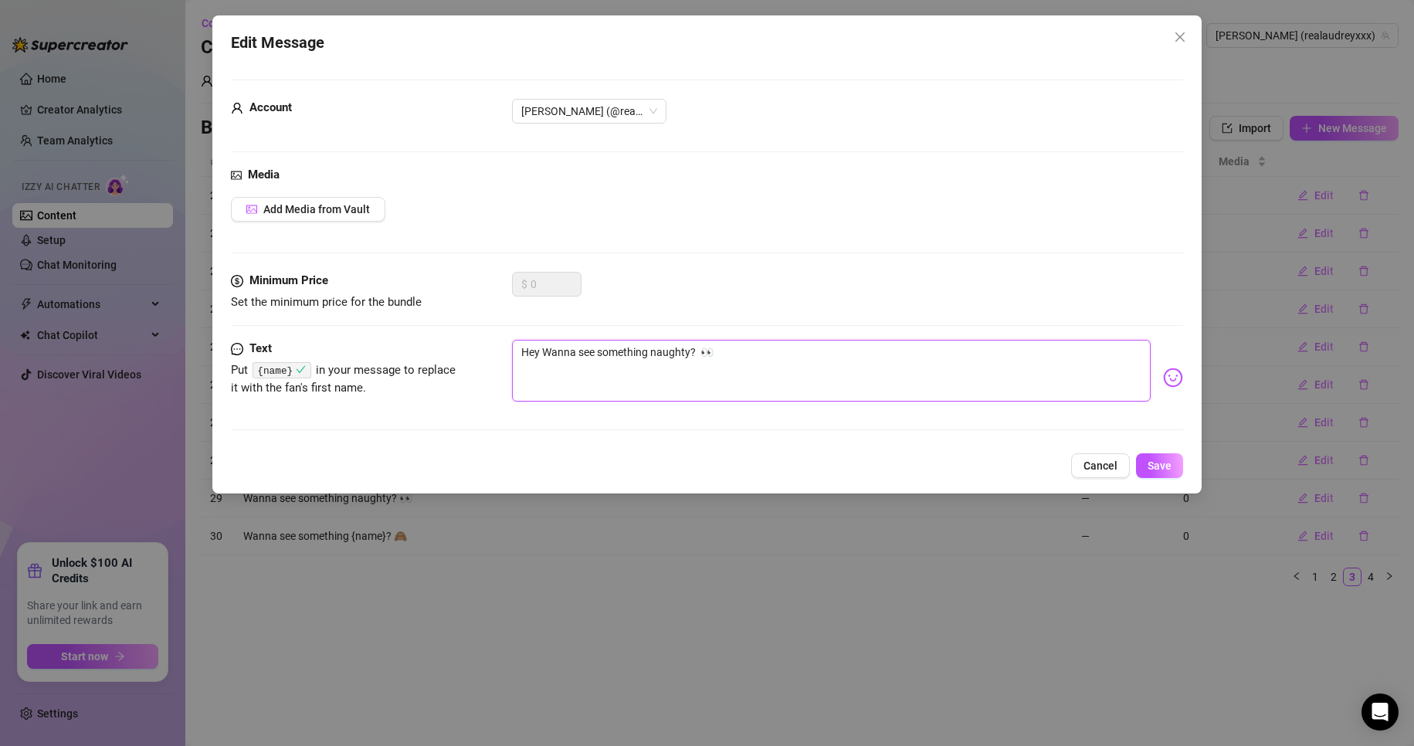
type textarea "Hey {name}Wanna see something naughty? 👀"
type textarea "Hey {name}!Wanna see something naughty? 👀"
type textarea "Hey {name}! Wanna see something naughty? 👀"
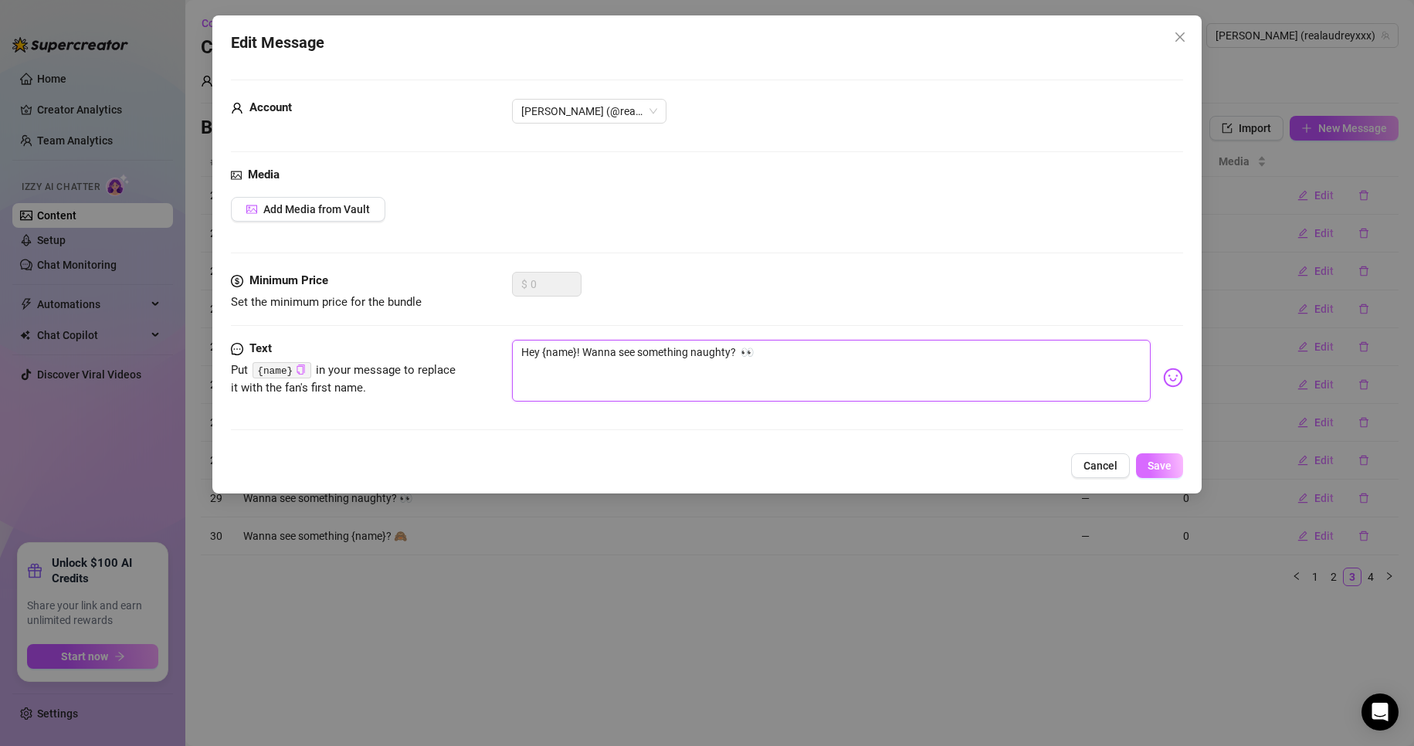
type textarea "Hey {name}! Wanna see something naughty? 👀"
click at [1170, 463] on span "Save" at bounding box center [1160, 466] width 24 height 12
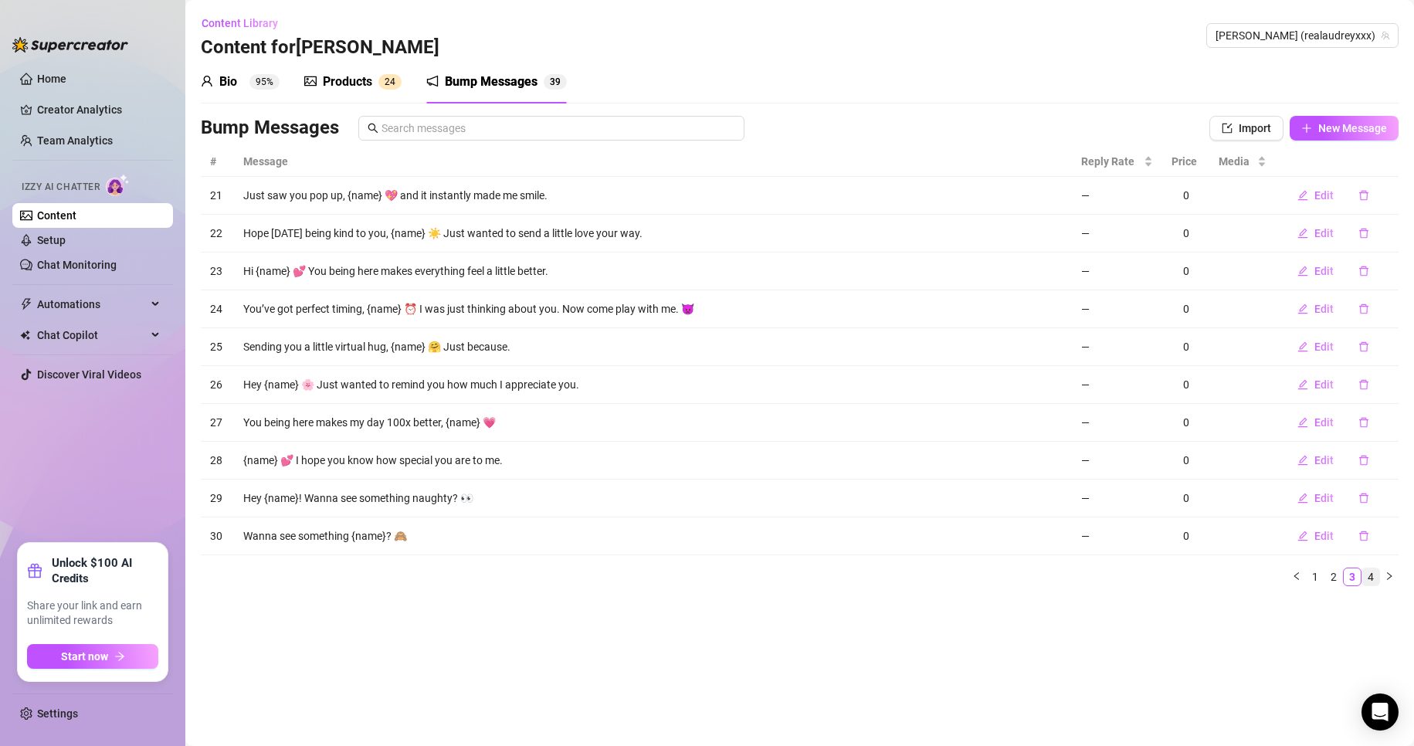
click at [1369, 573] on link "4" at bounding box center [1370, 576] width 17 height 17
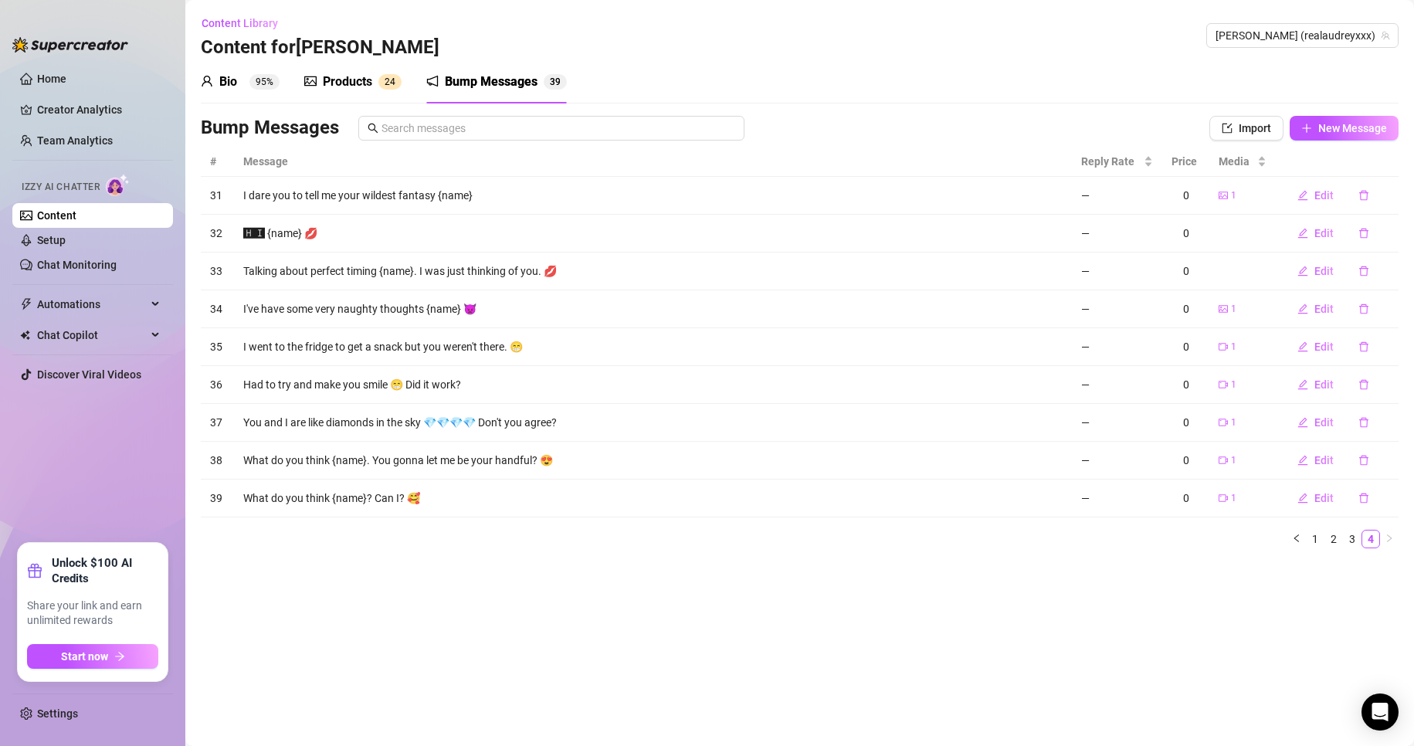
click at [377, 90] on div "Products 2 4" at bounding box center [352, 82] width 97 height 19
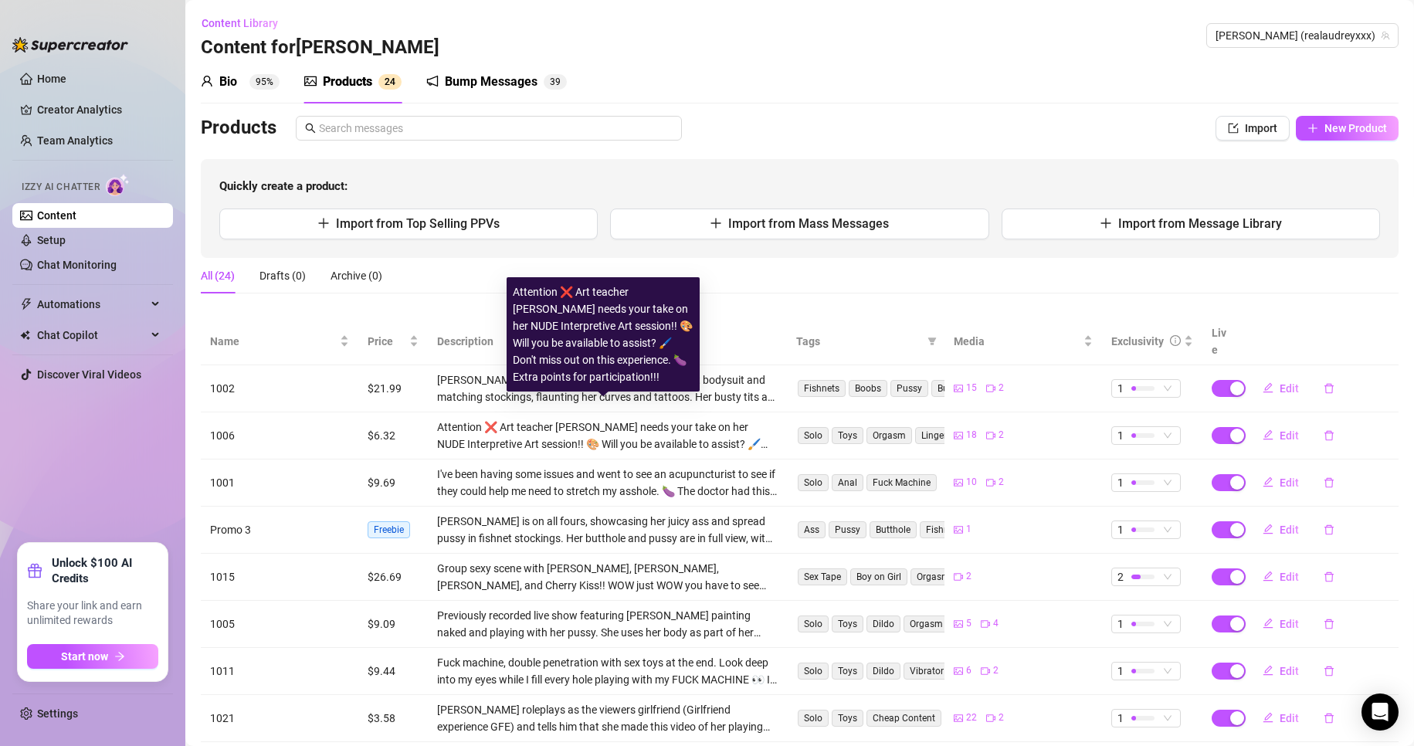
scroll to position [163, 0]
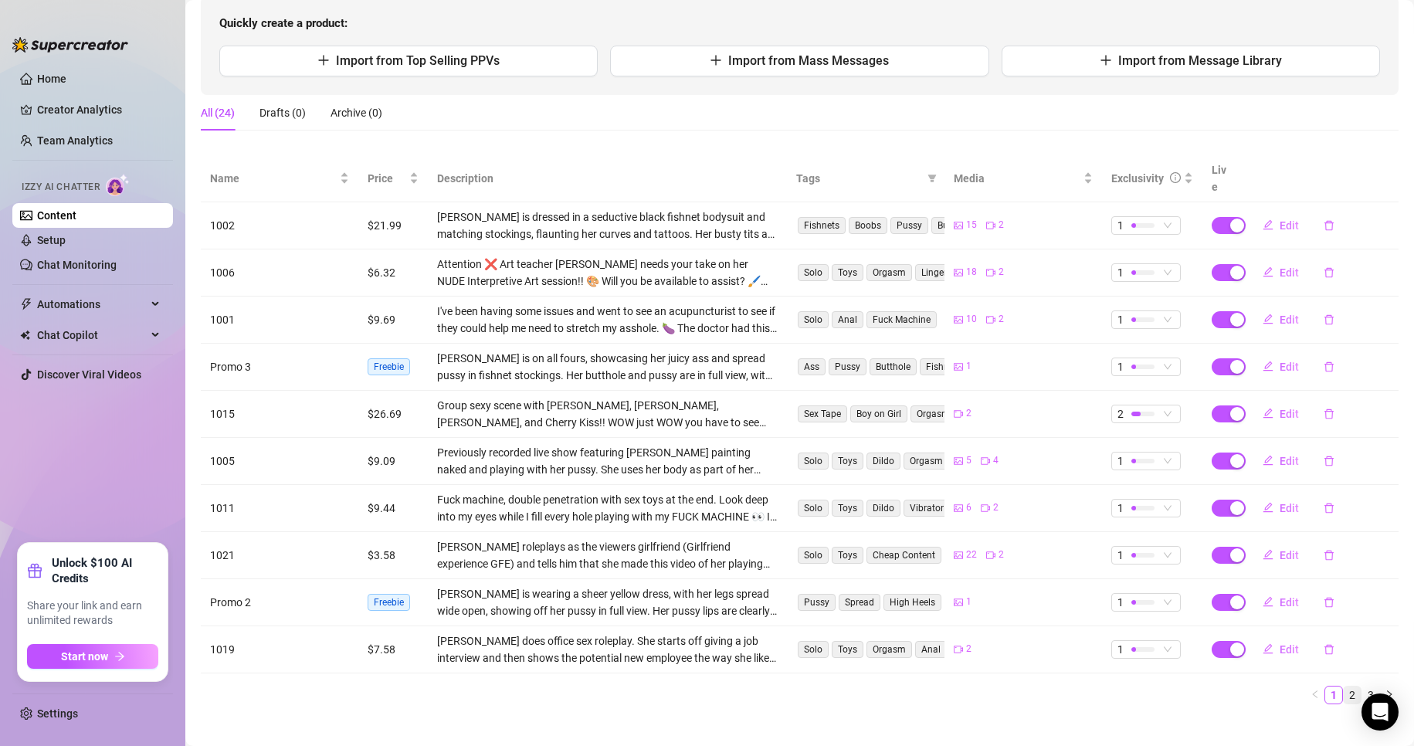
click at [1344, 687] on link "2" at bounding box center [1352, 695] width 17 height 17
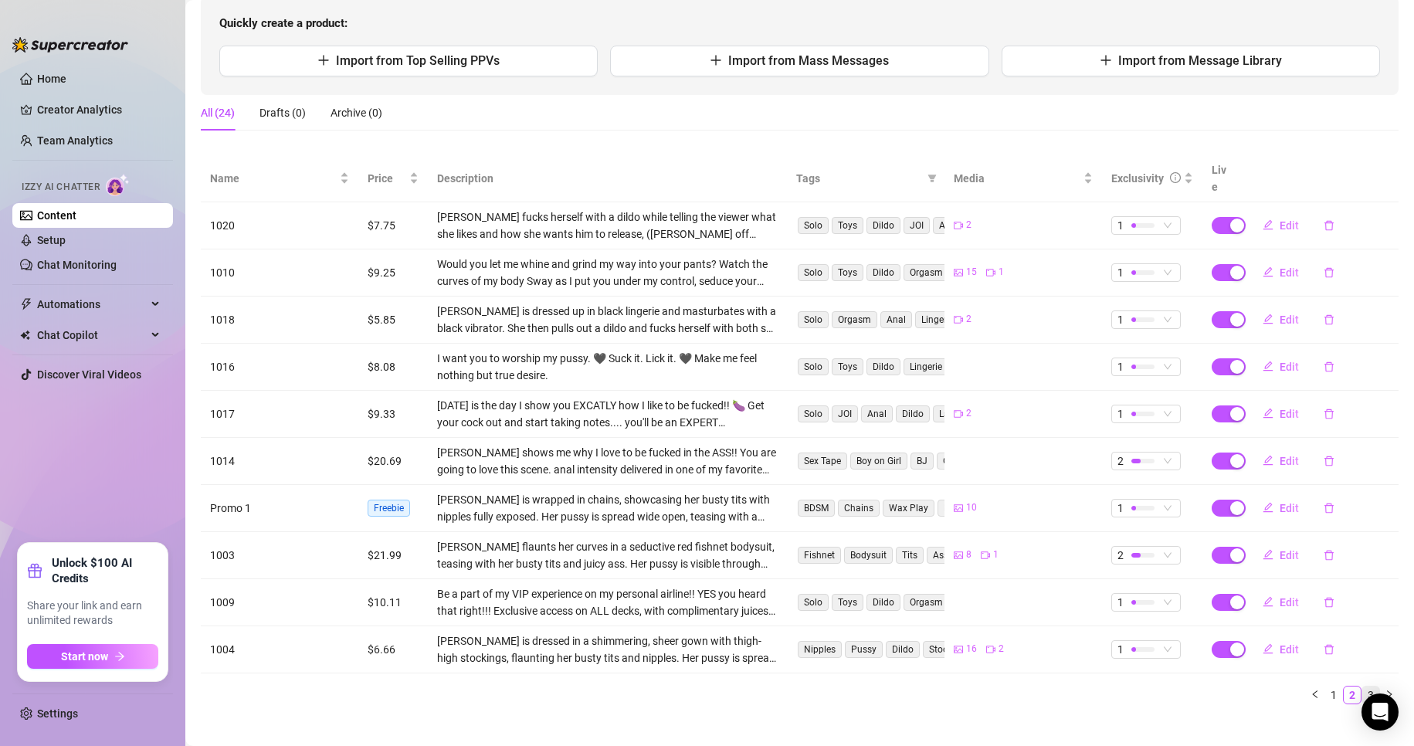
click at [1363, 687] on link "3" at bounding box center [1370, 695] width 17 height 17
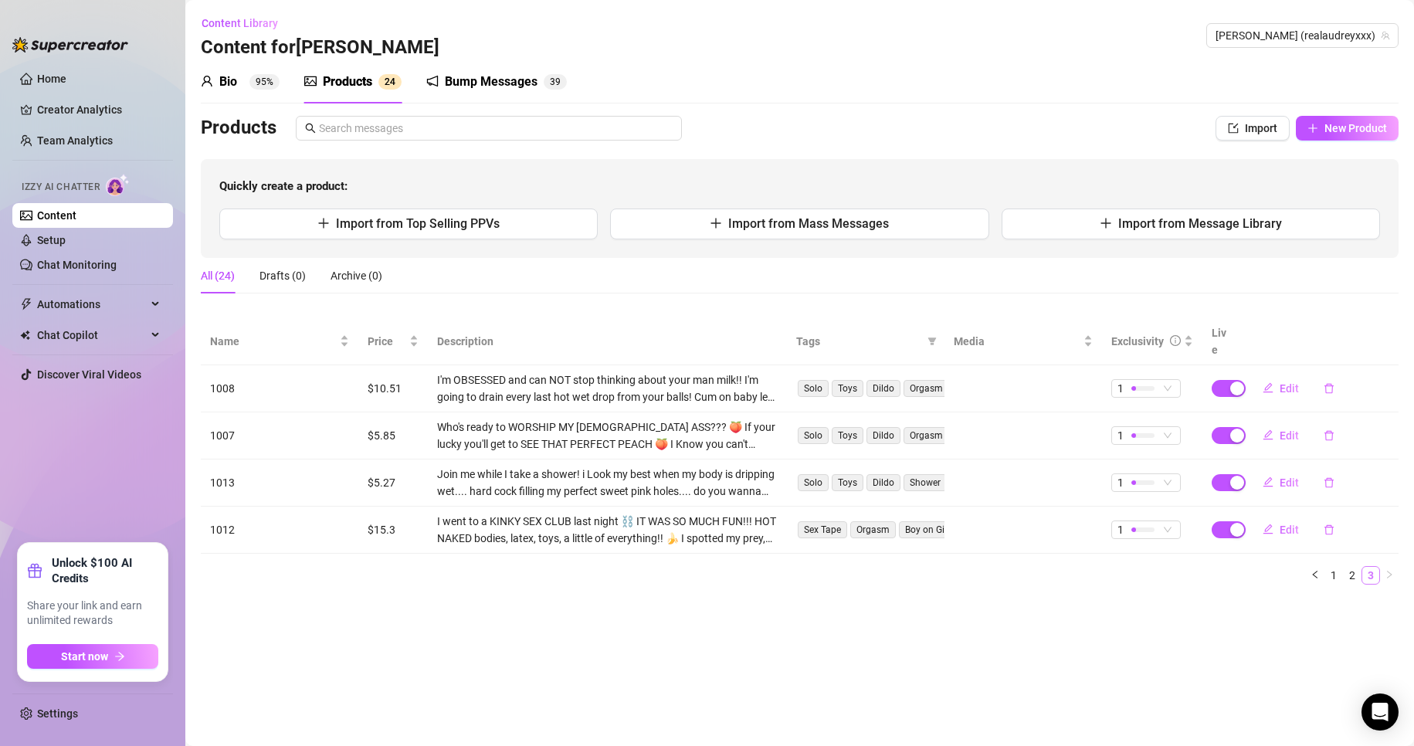
scroll to position [0, 0]
